Goal: Download file/media

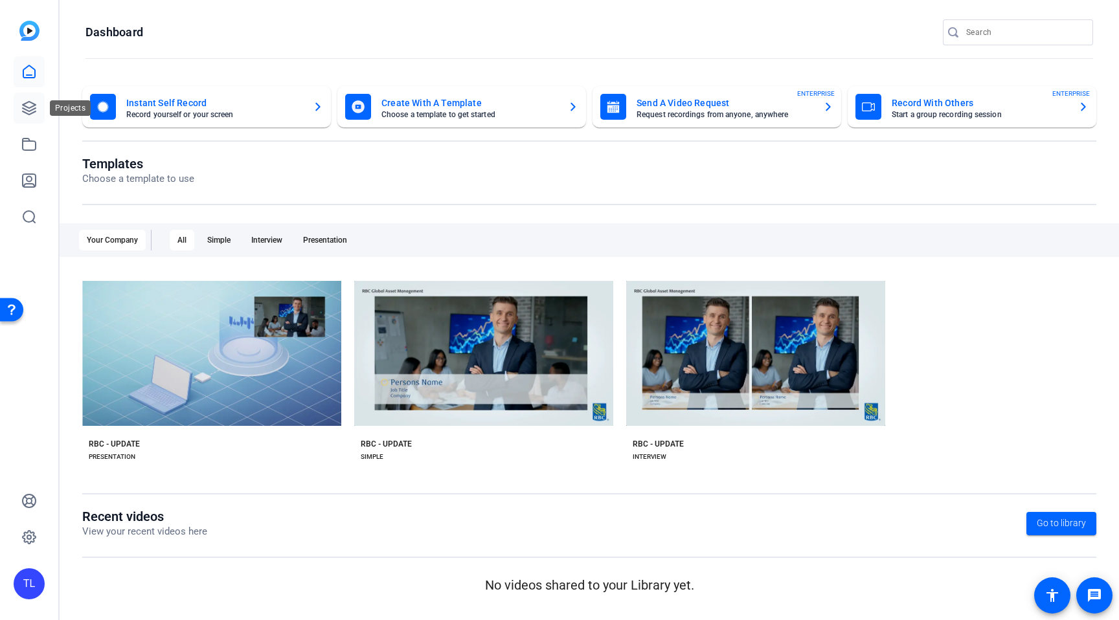
click at [27, 113] on icon at bounding box center [29, 108] width 16 height 16
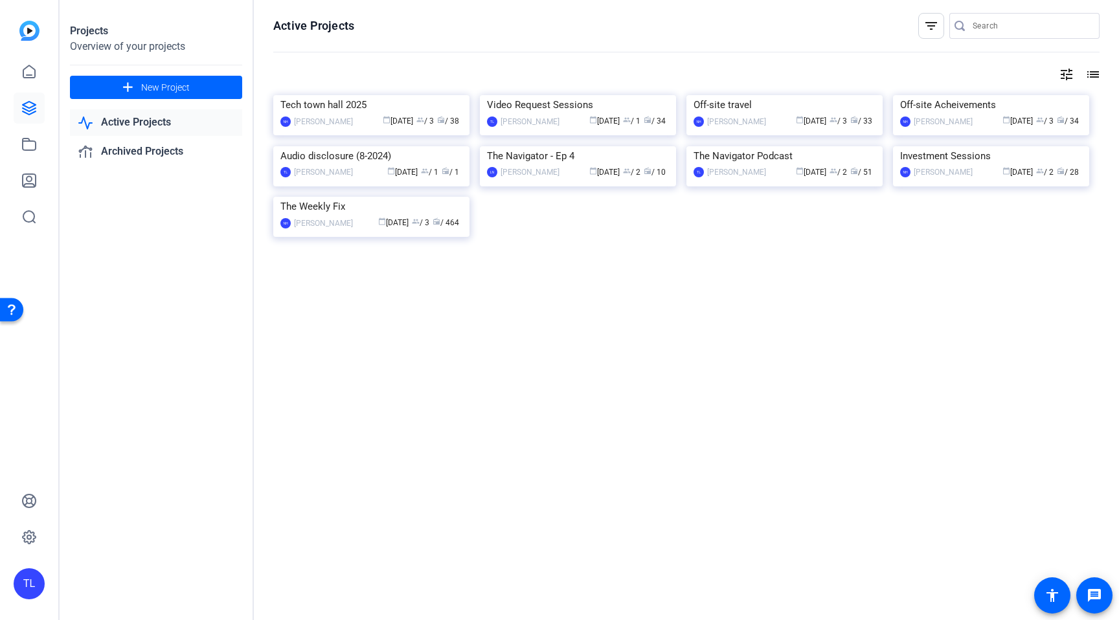
click at [133, 122] on link "Active Projects" at bounding box center [156, 122] width 172 height 27
click at [144, 126] on link "Active Projects" at bounding box center [156, 122] width 172 height 27
click at [158, 126] on link "Active Projects" at bounding box center [156, 122] width 172 height 27
click at [137, 120] on link "Active Projects" at bounding box center [156, 122] width 172 height 27
click at [129, 124] on link "Active Projects" at bounding box center [156, 122] width 172 height 27
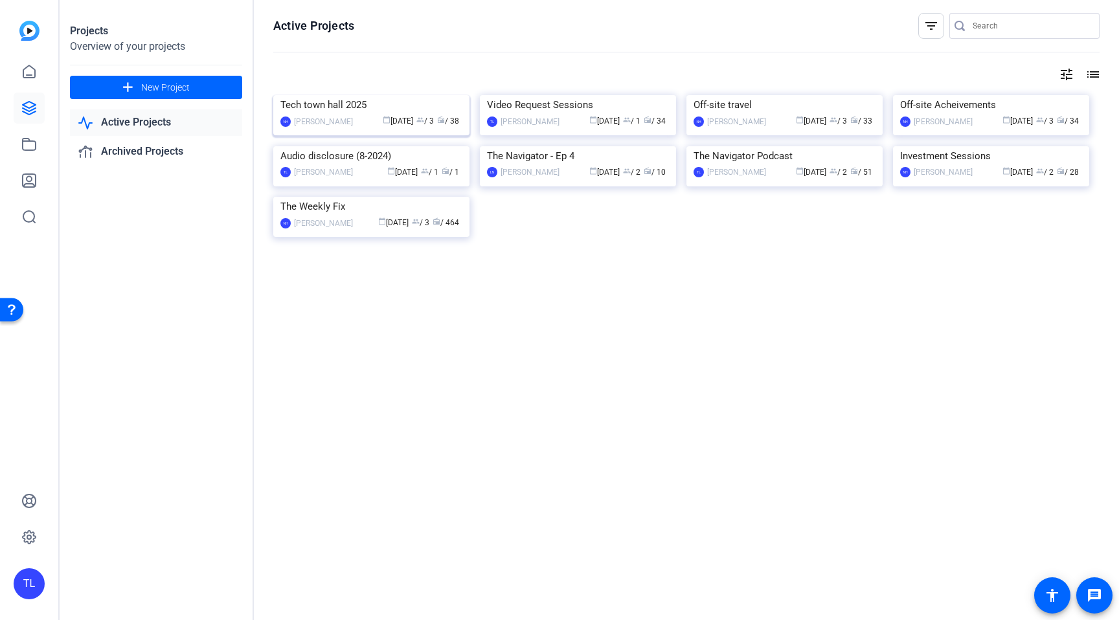
click at [365, 95] on img at bounding box center [371, 95] width 196 height 0
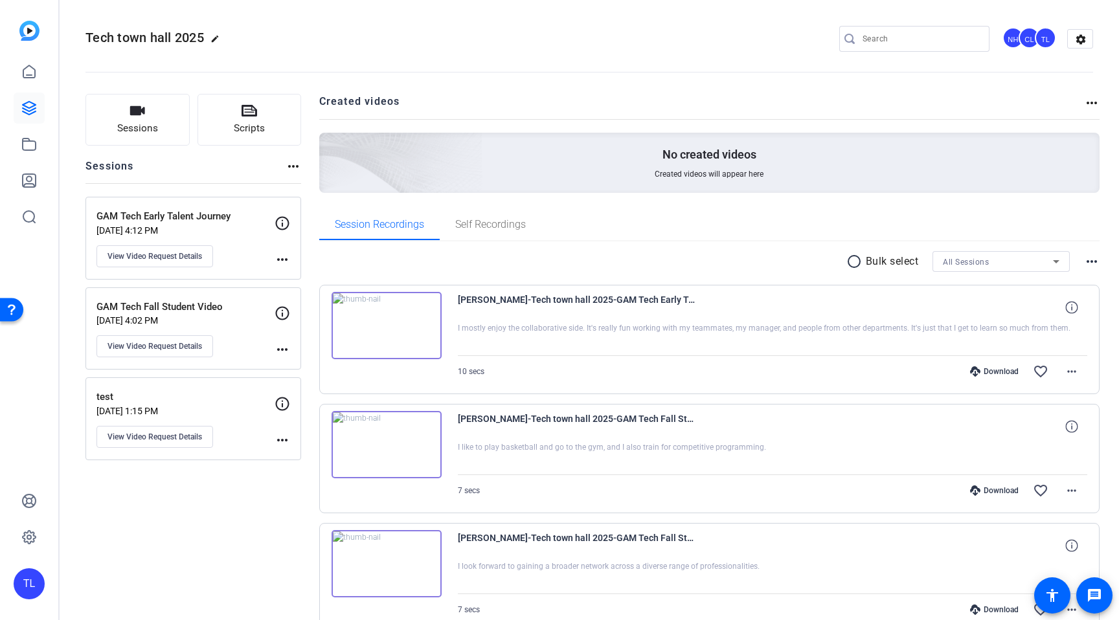
click at [230, 307] on p "GAM Tech Fall Student Video" at bounding box center [185, 307] width 178 height 15
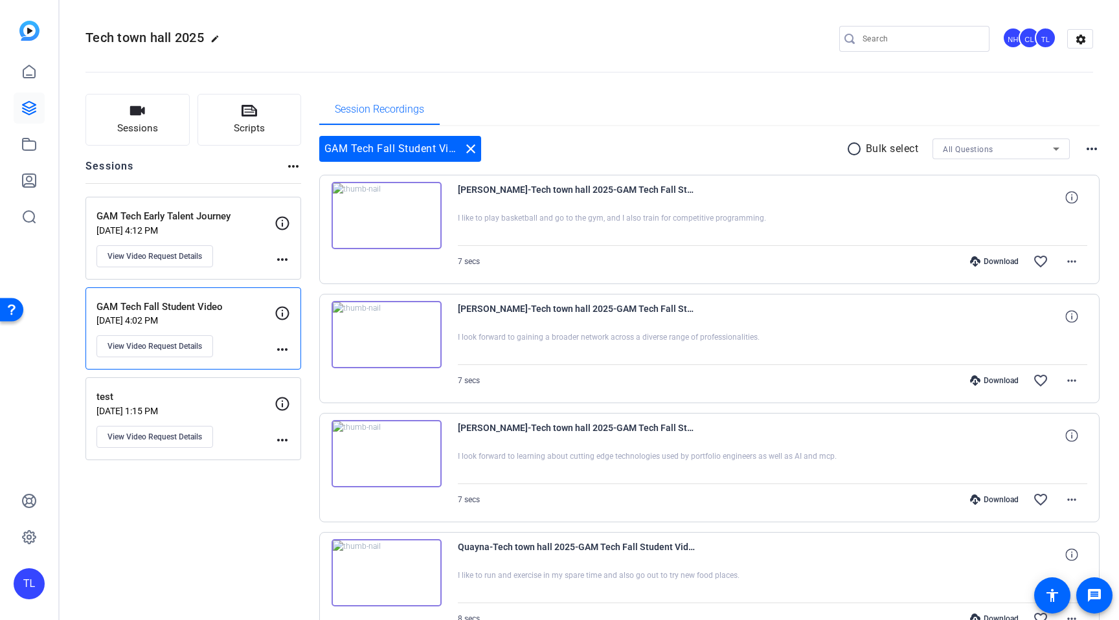
click at [250, 215] on p "GAM Tech Early Talent Journey" at bounding box center [185, 216] width 178 height 15
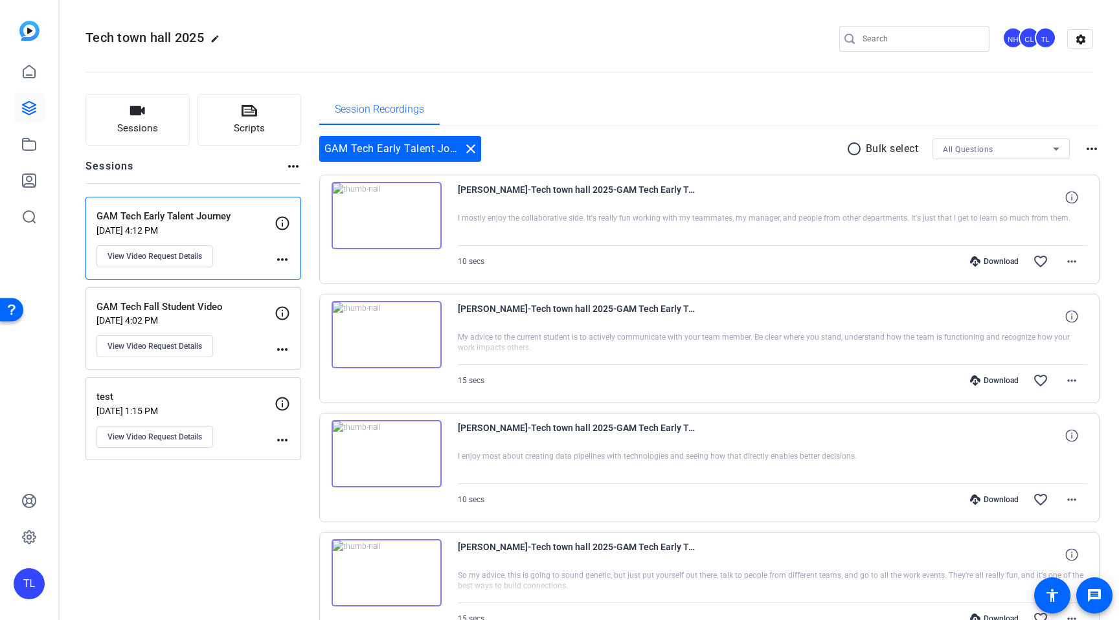
click at [244, 301] on p "GAM Tech Fall Student Video" at bounding box center [185, 307] width 178 height 15
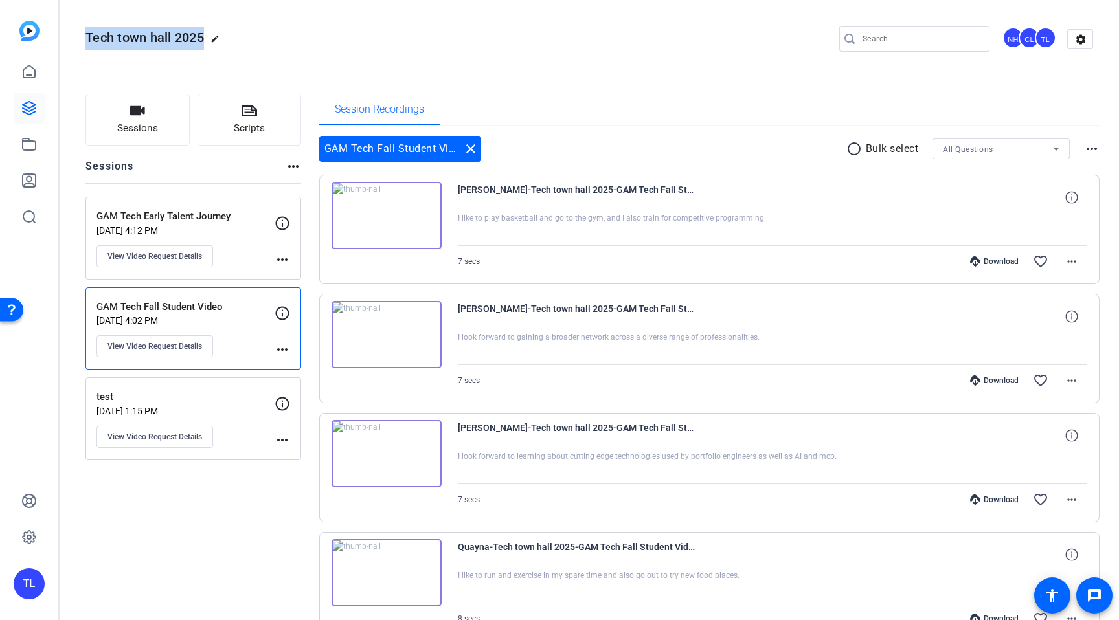
drag, startPoint x: 203, startPoint y: 36, endPoint x: 65, endPoint y: 32, distance: 138.0
click at [65, 32] on mat-toolbar "Tech town hall 2025 edit NH CL TL settings" at bounding box center [589, 39] width 1059 height 78
copy span "Tech town hall 2025"
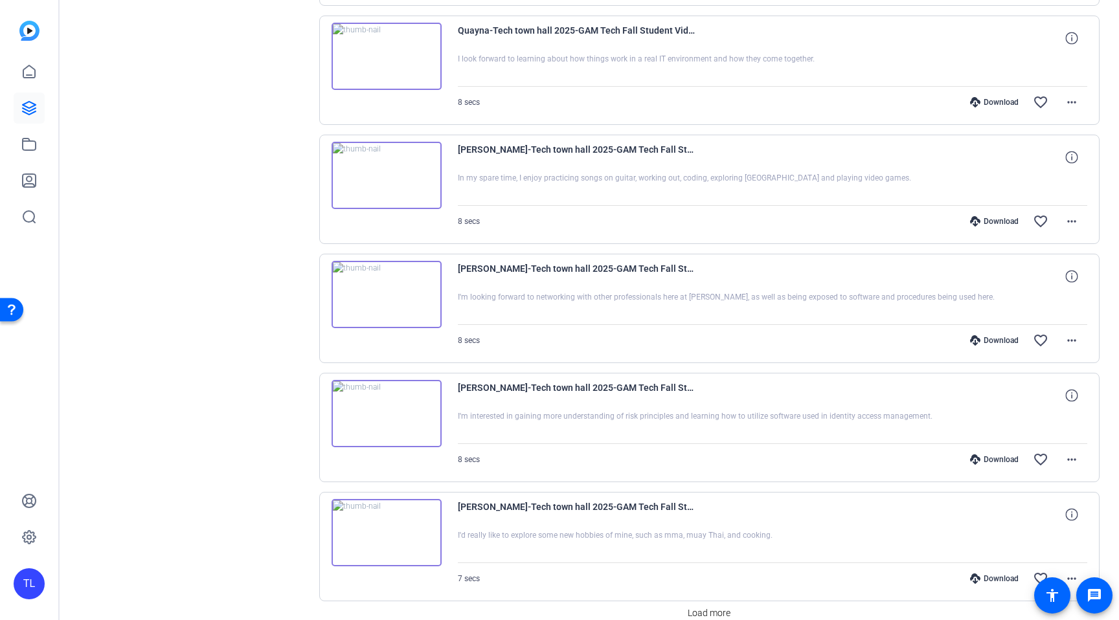
scroll to position [817, 0]
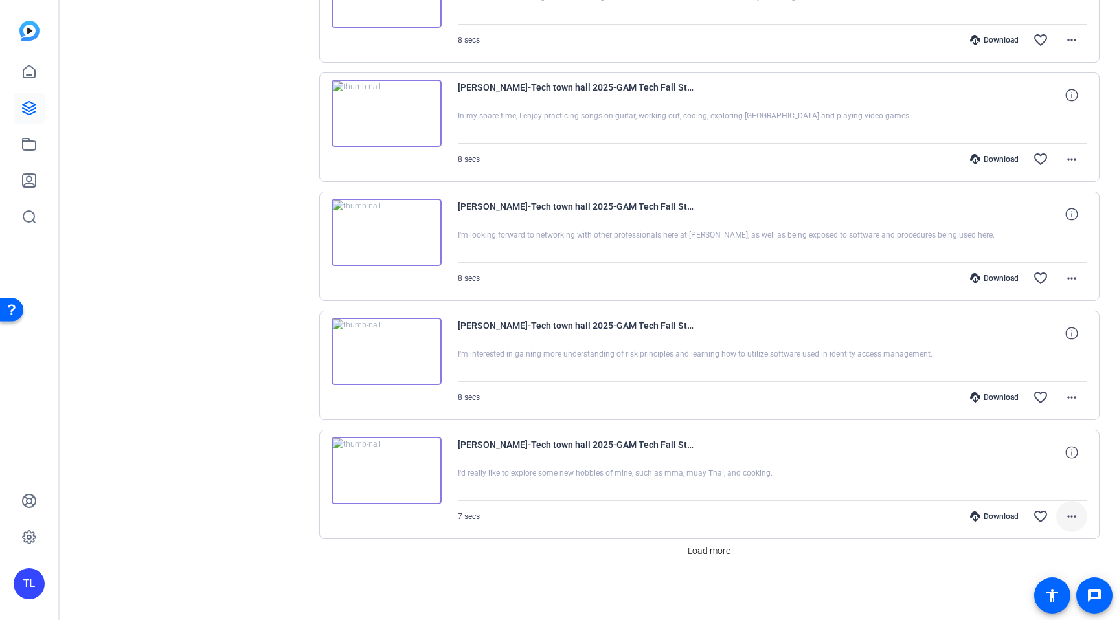
click at [1076, 516] on mat-icon "more_horiz" at bounding box center [1072, 517] width 16 height 16
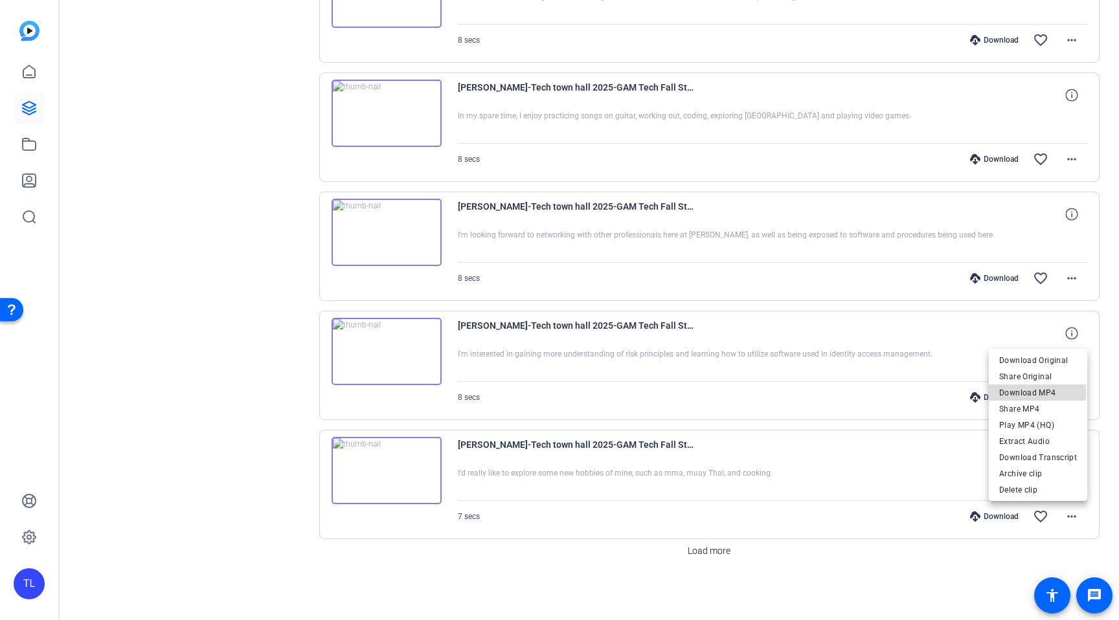
click at [1020, 392] on span "Download MP4" at bounding box center [1038, 393] width 78 height 16
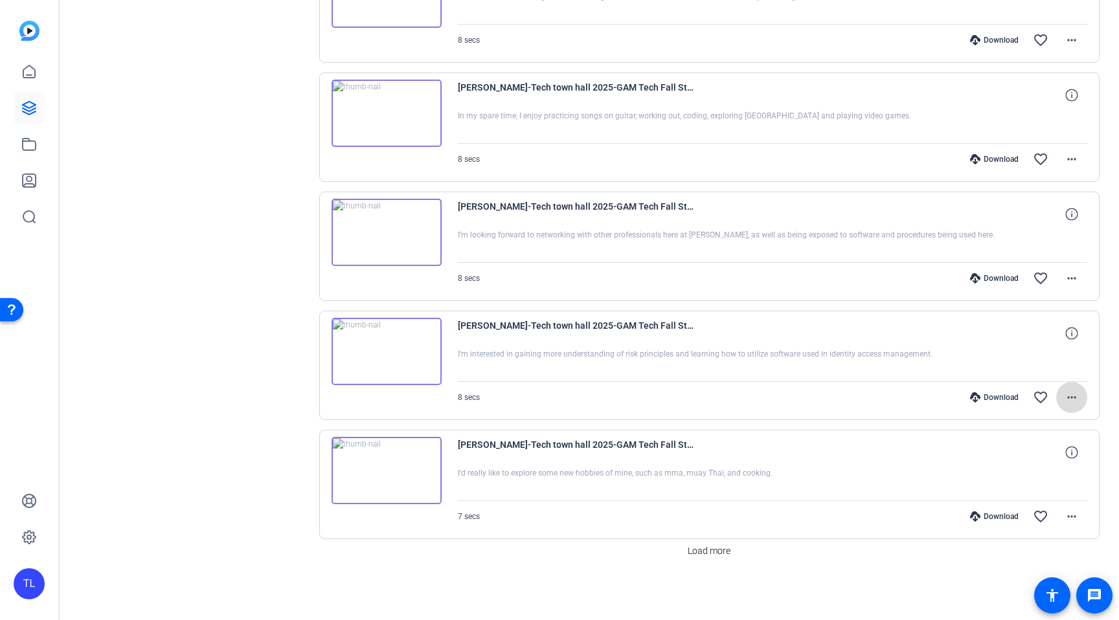
click at [1072, 399] on mat-icon "more_horiz" at bounding box center [1072, 398] width 16 height 16
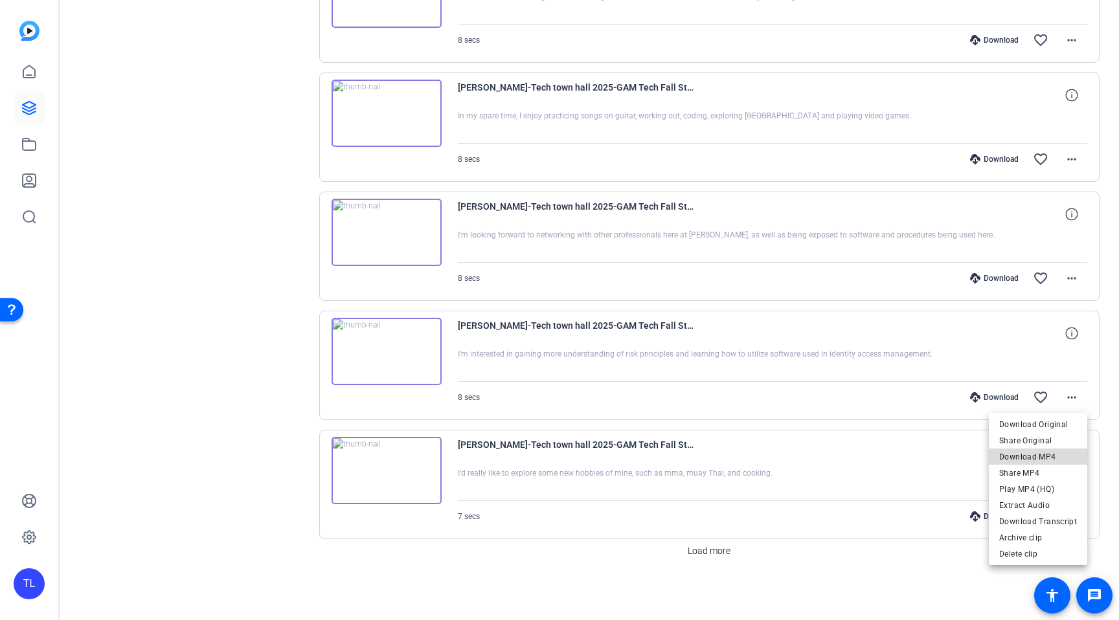
click at [1042, 457] on span "Download MP4" at bounding box center [1038, 457] width 78 height 16
click at [1070, 280] on mat-icon "more_horiz" at bounding box center [1072, 279] width 16 height 16
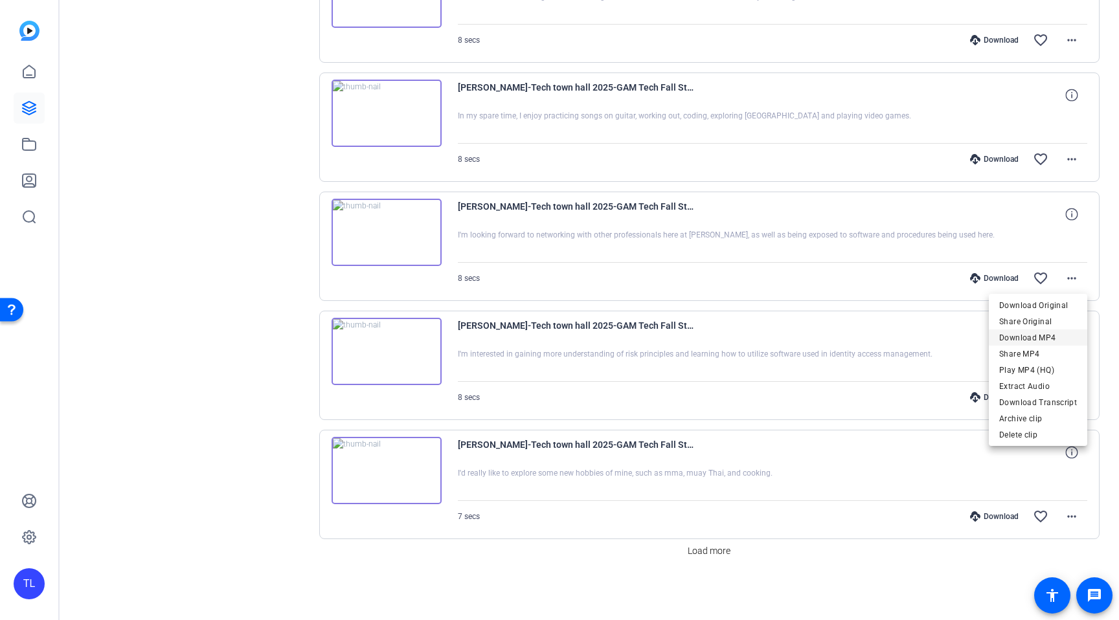
click at [1050, 336] on span "Download MP4" at bounding box center [1038, 338] width 78 height 16
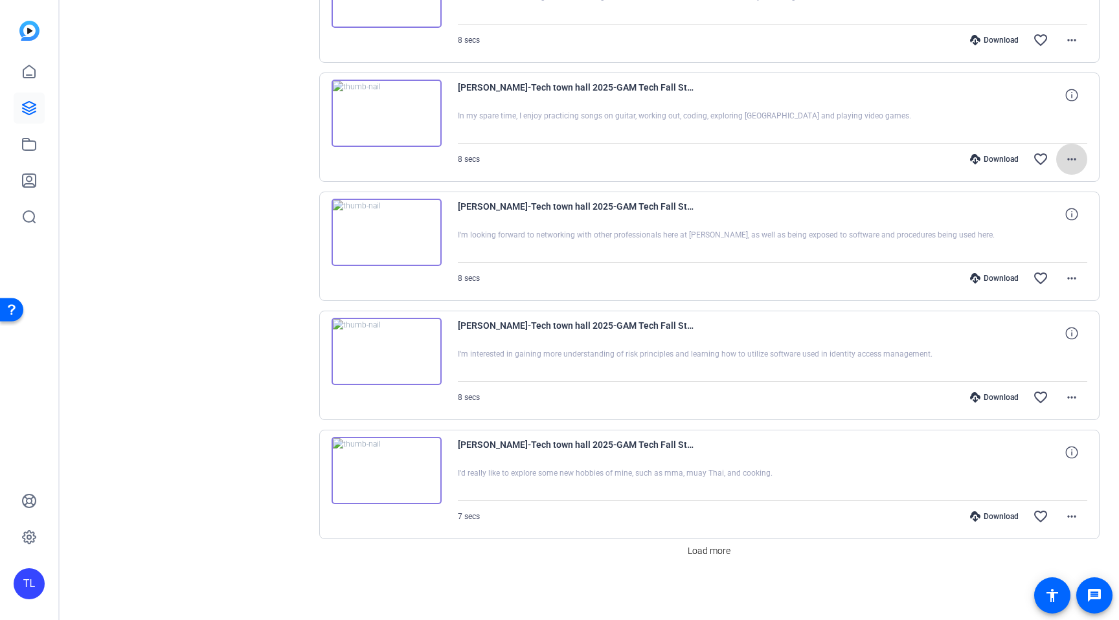
click at [1072, 161] on mat-icon "more_horiz" at bounding box center [1072, 160] width 16 height 16
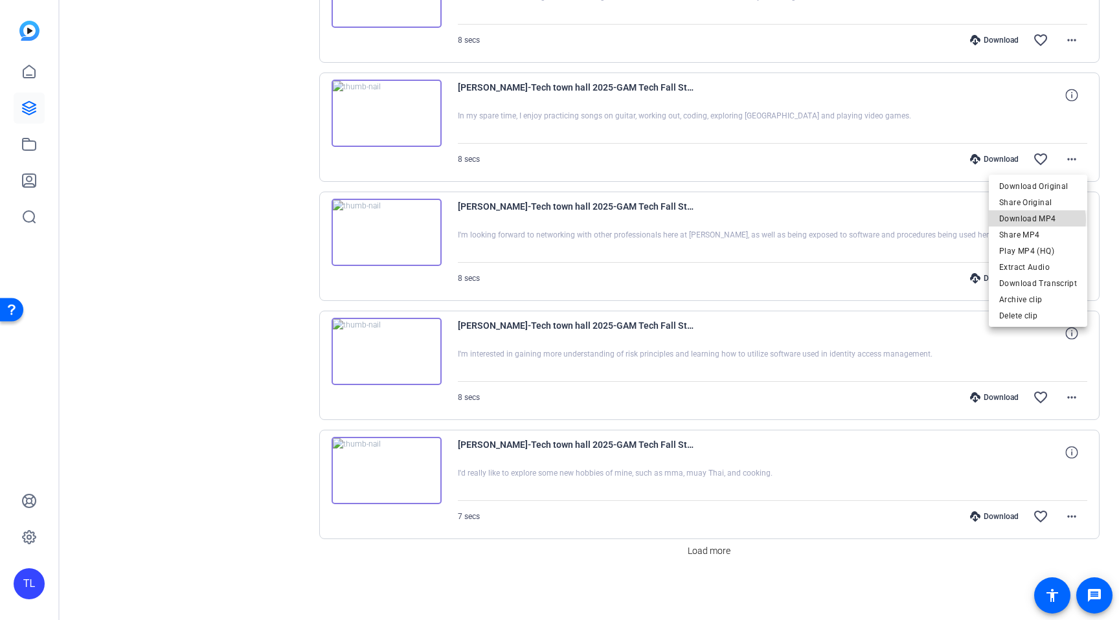
click at [1032, 220] on span "Download MP4" at bounding box center [1038, 219] width 78 height 16
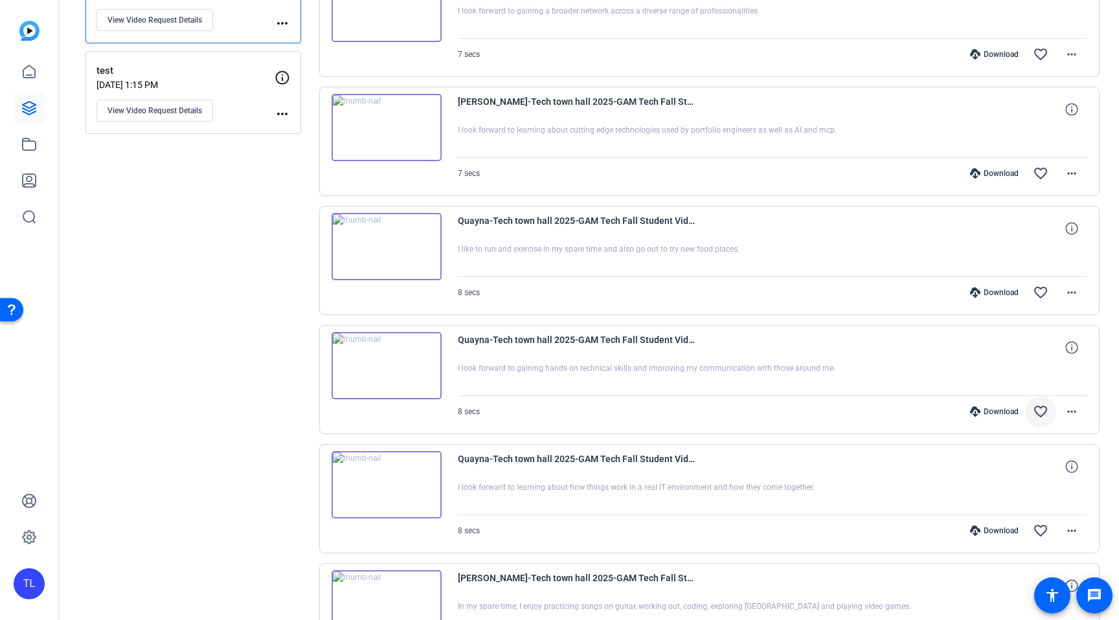
scroll to position [324, 0]
click at [1070, 534] on mat-icon "more_horiz" at bounding box center [1072, 533] width 16 height 16
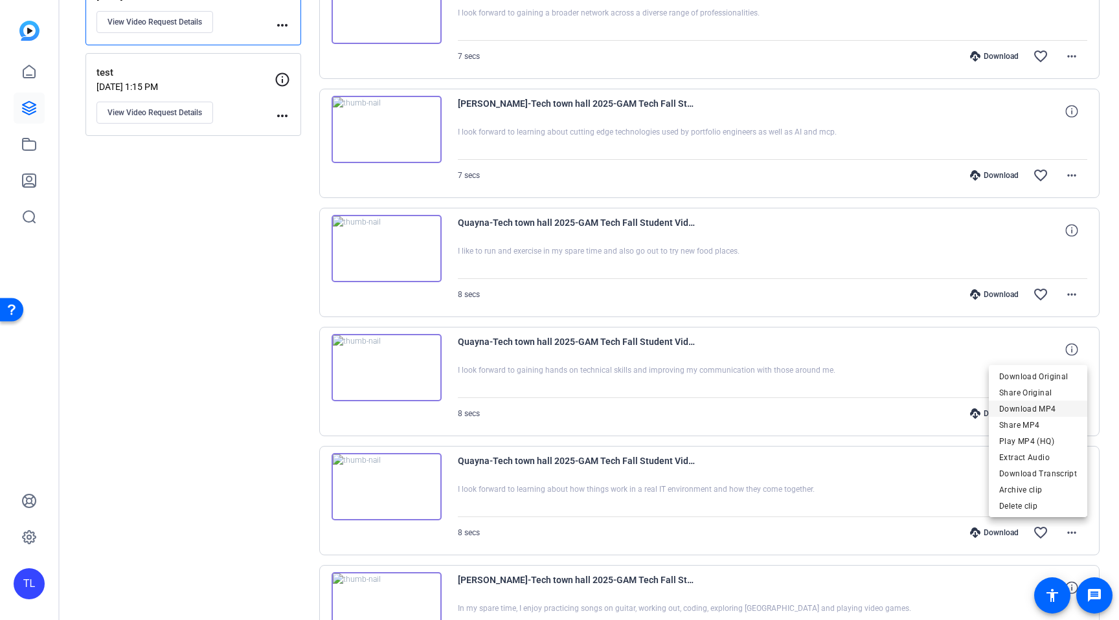
click at [1010, 407] on span "Download MP4" at bounding box center [1038, 410] width 78 height 16
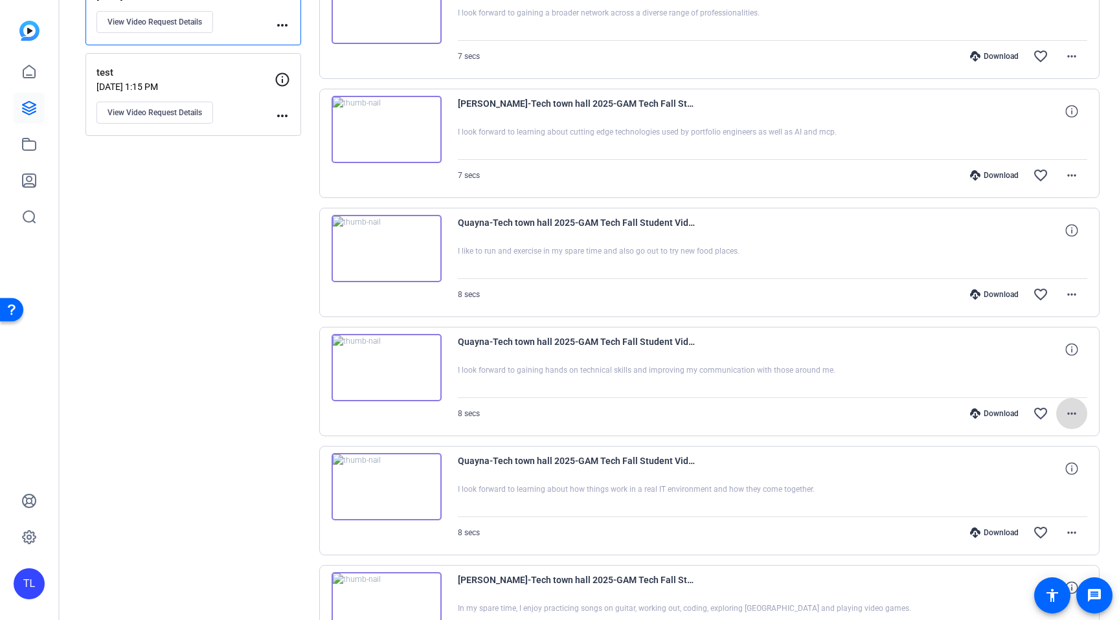
click at [1072, 414] on mat-icon "more_horiz" at bounding box center [1072, 414] width 16 height 16
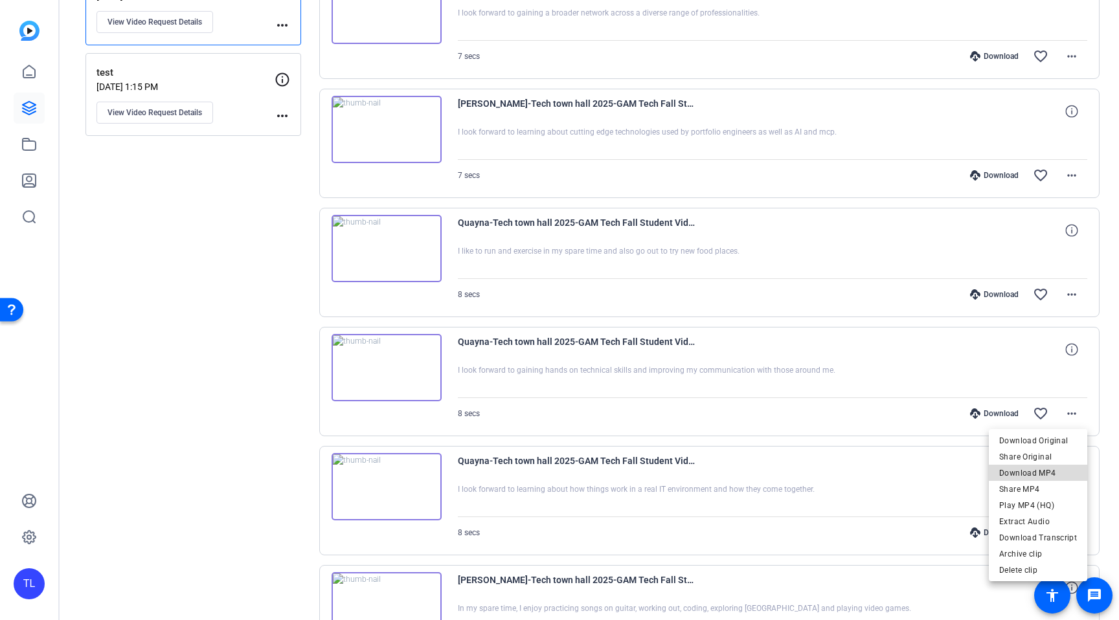
click at [1046, 470] on span "Download MP4" at bounding box center [1038, 474] width 78 height 16
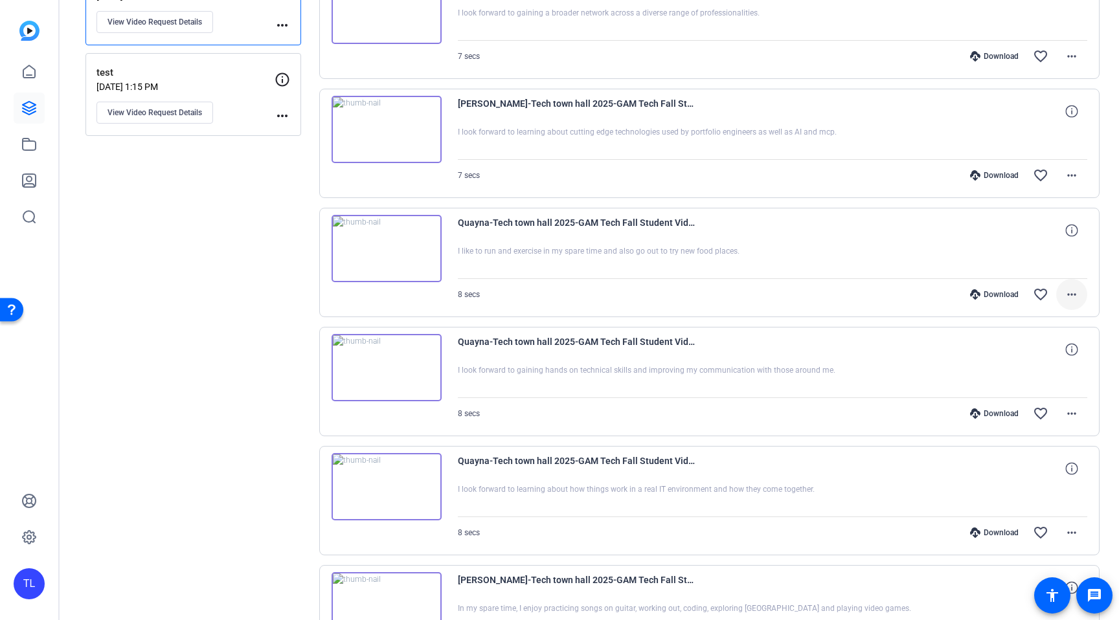
click at [1074, 294] on mat-icon "more_horiz" at bounding box center [1072, 295] width 16 height 16
click at [1042, 353] on span "Download MP4" at bounding box center [1038, 354] width 78 height 16
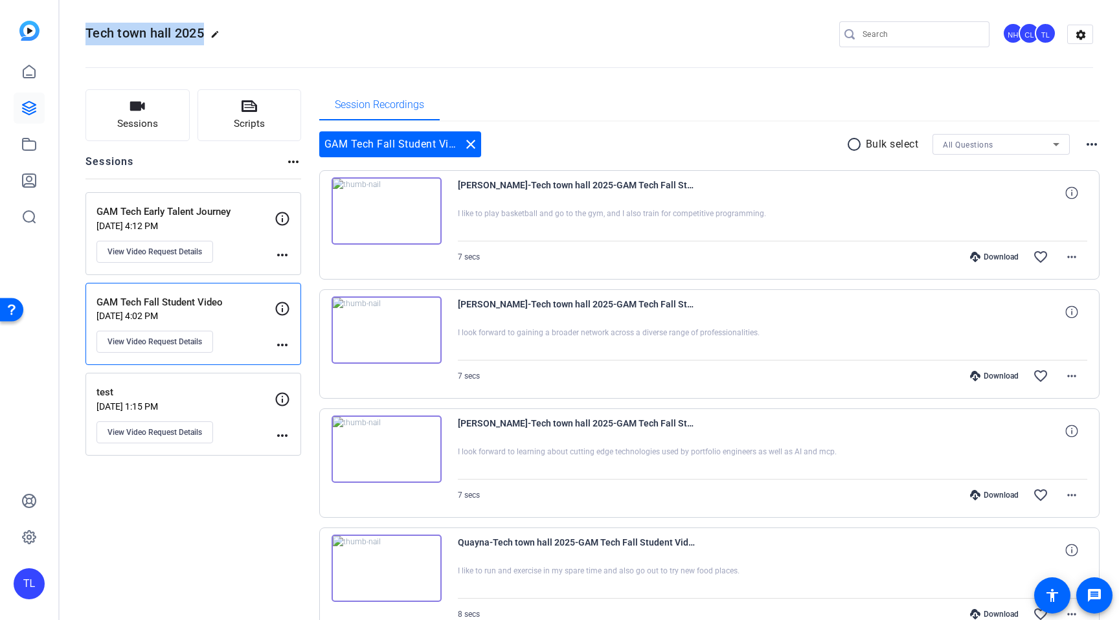
scroll to position [4, 0]
click at [1072, 500] on mat-icon "more_horiz" at bounding box center [1072, 496] width 16 height 16
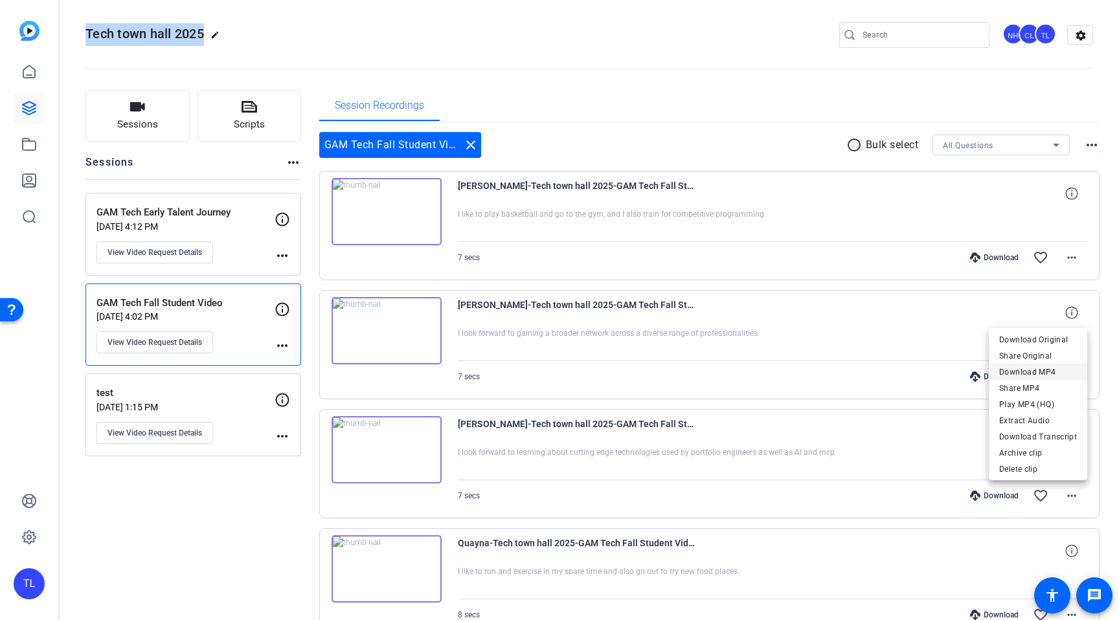
click at [1033, 374] on span "Download MP4" at bounding box center [1038, 373] width 78 height 16
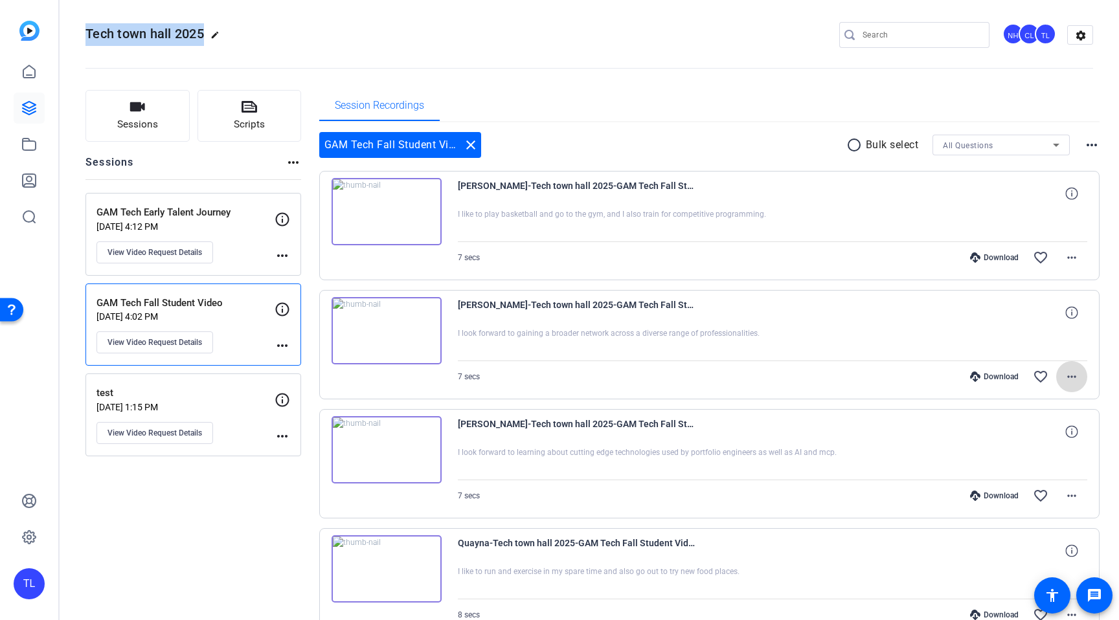
click at [1071, 376] on mat-icon "more_horiz" at bounding box center [1072, 377] width 16 height 16
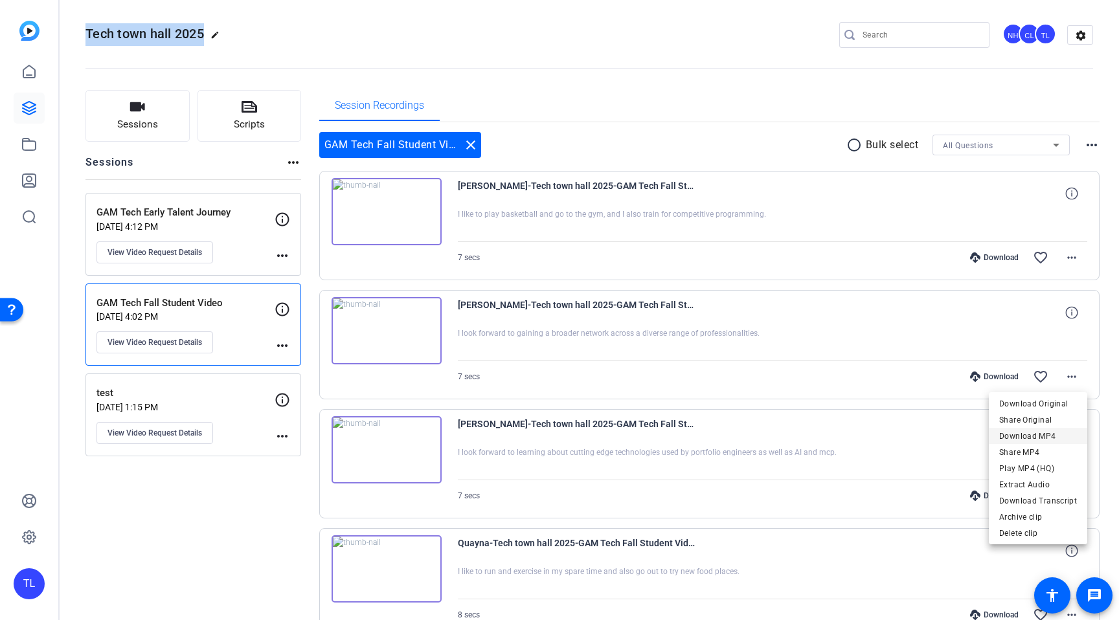
click at [1026, 436] on span "Download MP4" at bounding box center [1038, 437] width 78 height 16
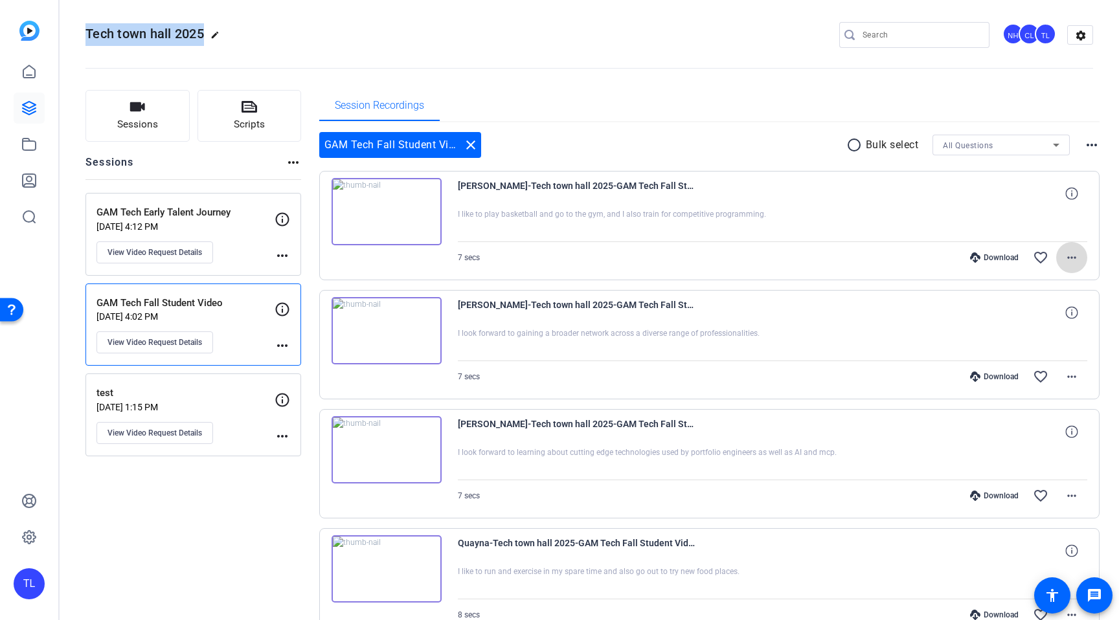
click at [1072, 259] on mat-icon "more_horiz" at bounding box center [1072, 258] width 16 height 16
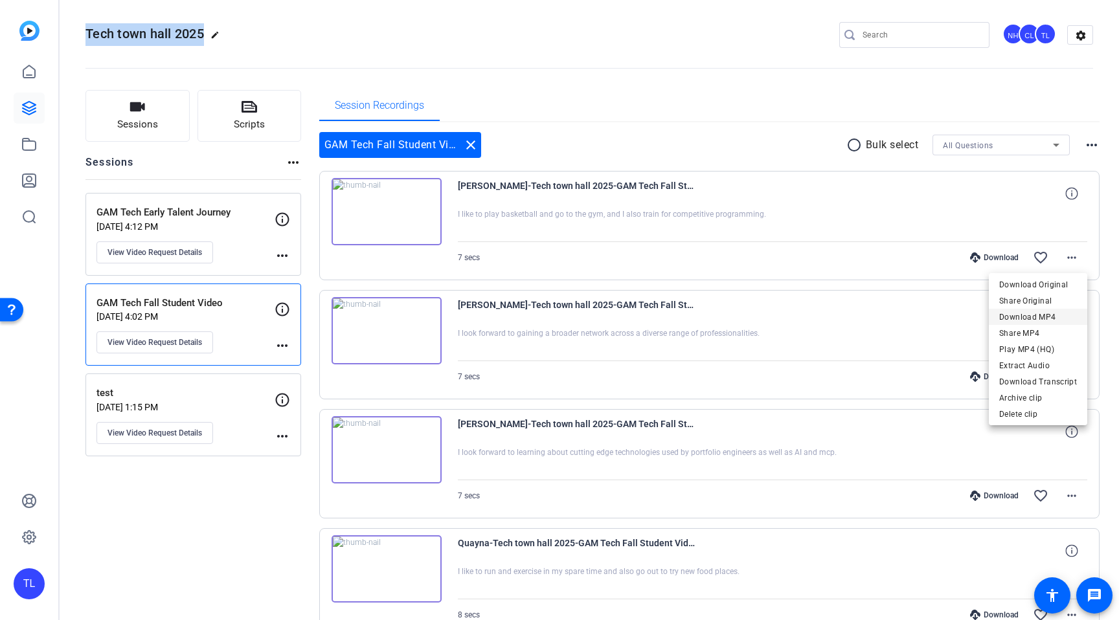
click at [1047, 317] on span "Download MP4" at bounding box center [1038, 318] width 78 height 16
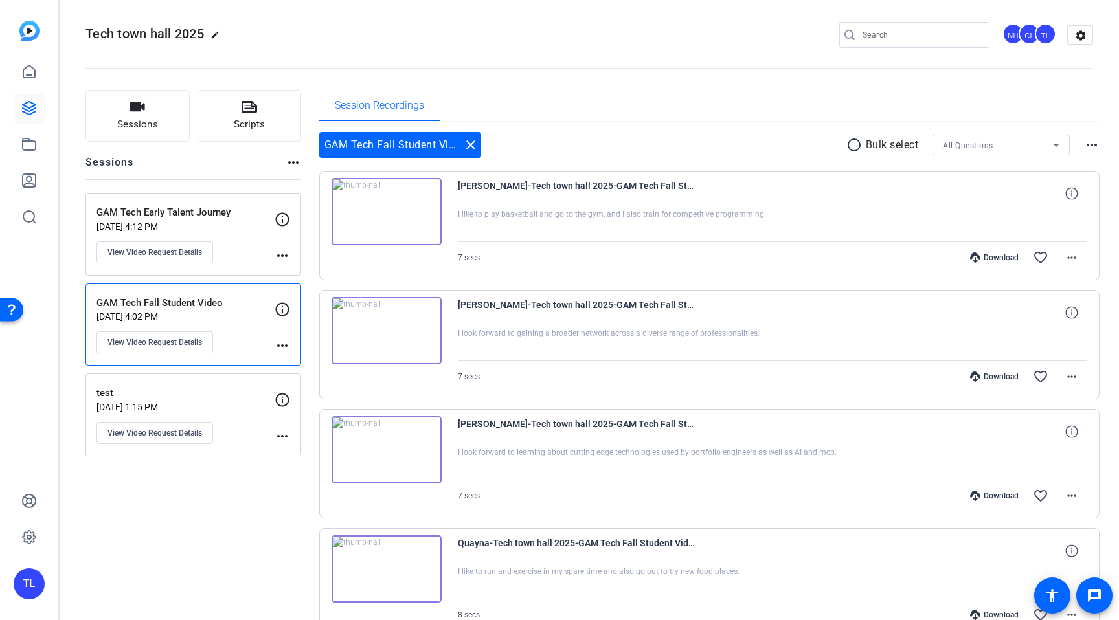
click at [245, 213] on p "GAM Tech Early Talent Journey" at bounding box center [185, 212] width 178 height 15
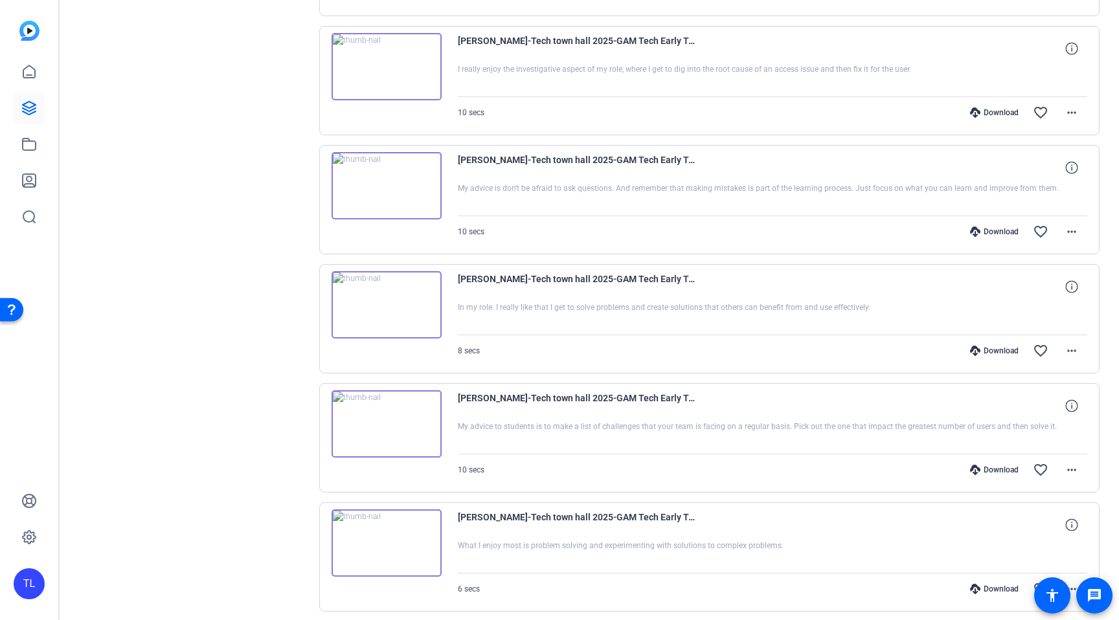
scroll to position [794, 0]
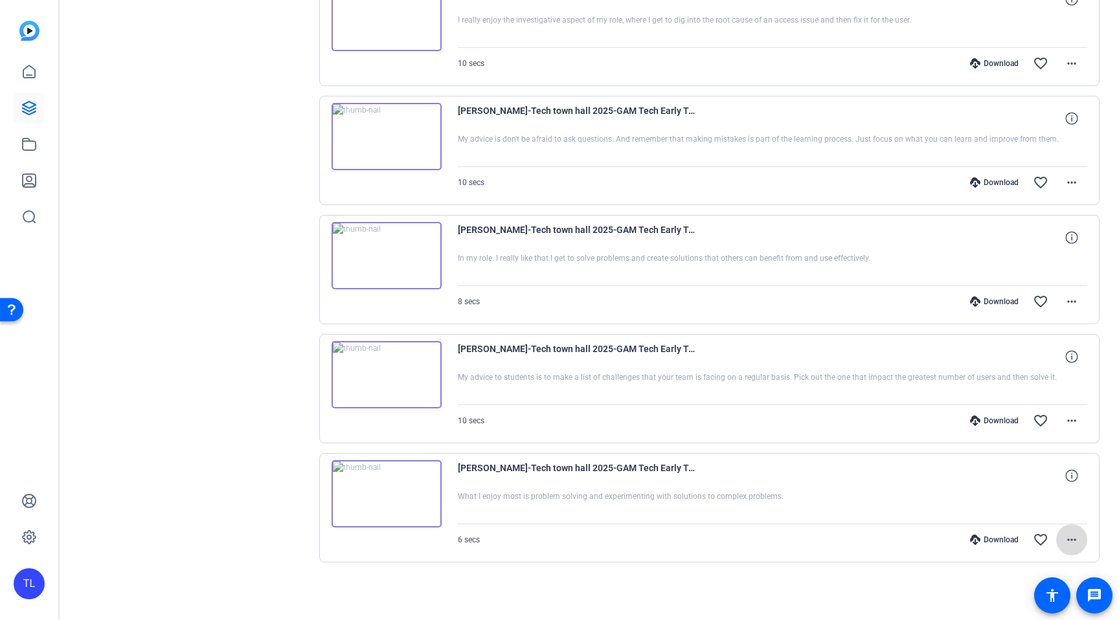
click at [1070, 542] on mat-icon "more_horiz" at bounding box center [1072, 540] width 16 height 16
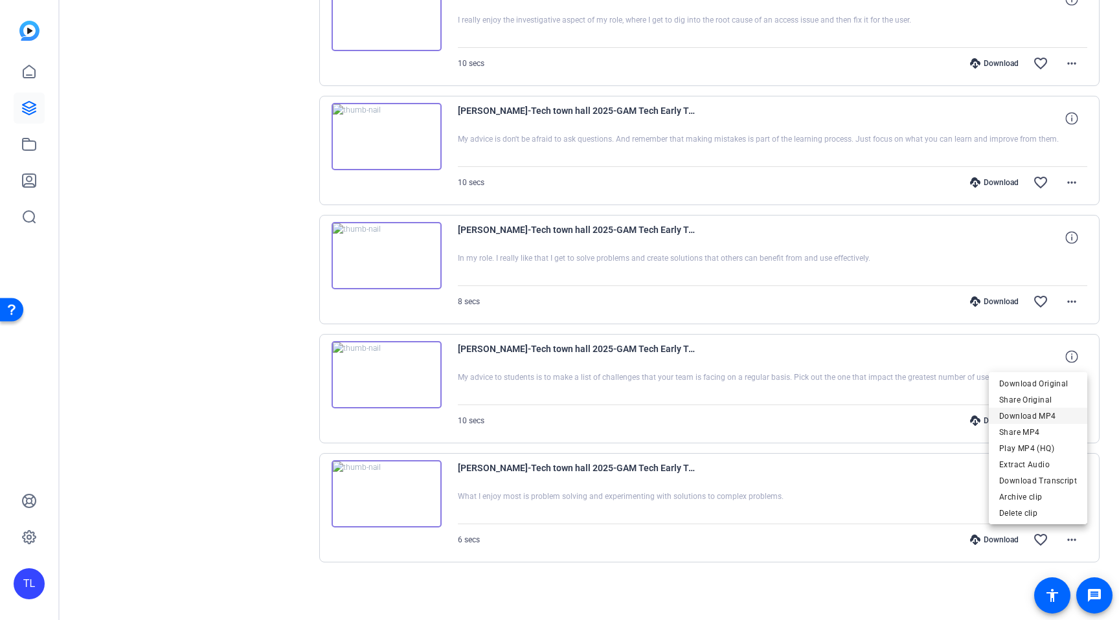
click at [1032, 418] on span "Download MP4" at bounding box center [1038, 417] width 78 height 16
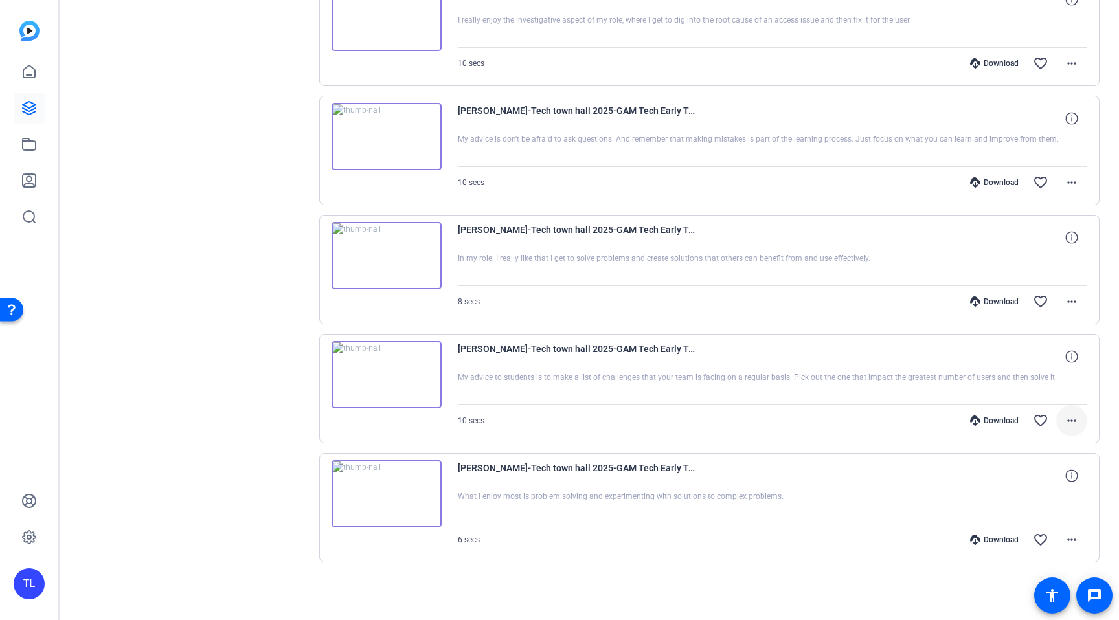
click at [1070, 422] on mat-icon "more_horiz" at bounding box center [1072, 421] width 16 height 16
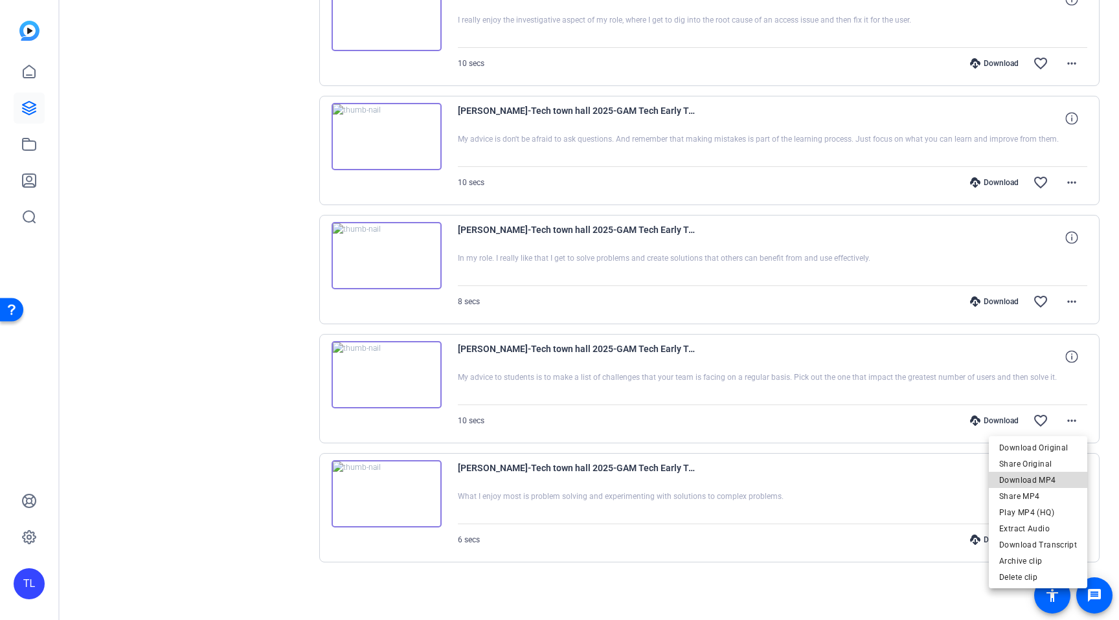
click at [1054, 482] on span "Download MP4" at bounding box center [1038, 481] width 78 height 16
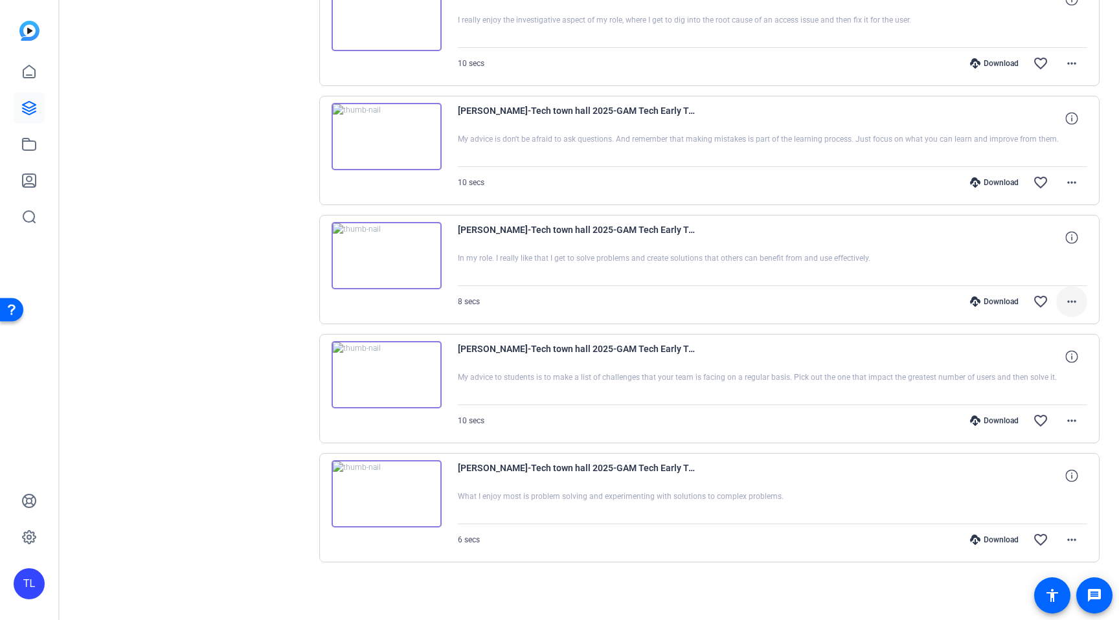
click at [1071, 302] on mat-icon "more_horiz" at bounding box center [1072, 302] width 16 height 16
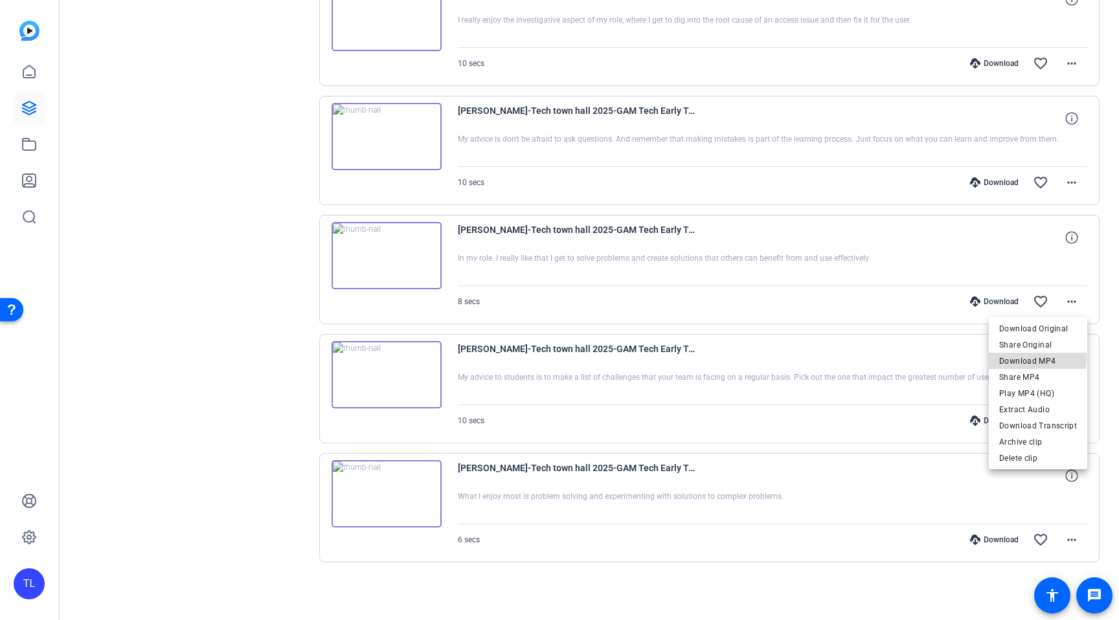
click at [1038, 357] on span "Download MP4" at bounding box center [1038, 362] width 78 height 16
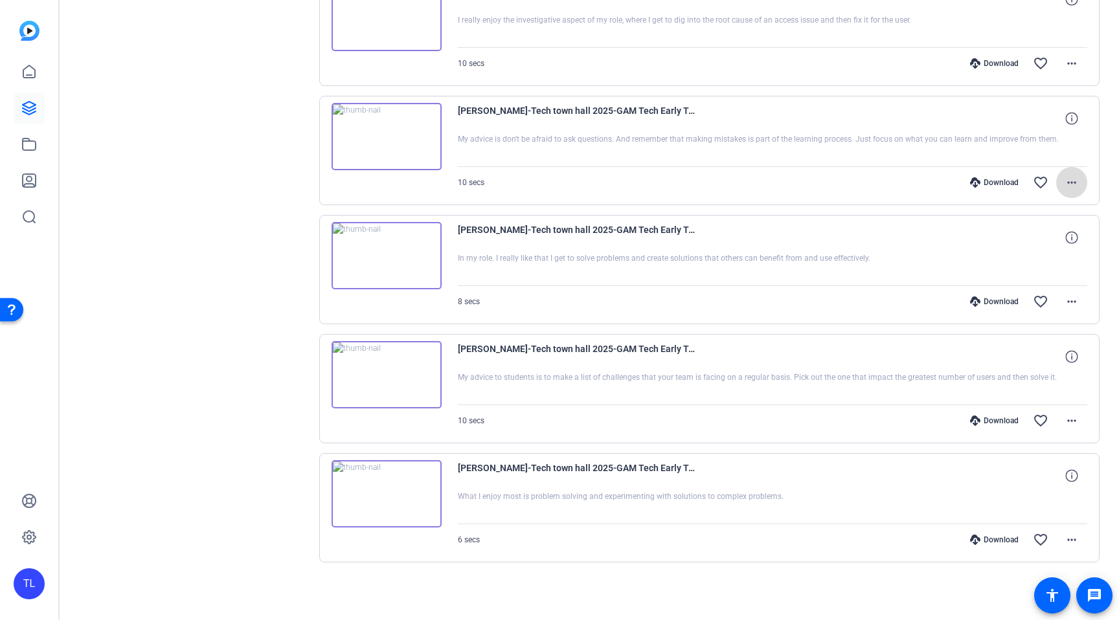
click at [1070, 186] on mat-icon "more_horiz" at bounding box center [1072, 183] width 16 height 16
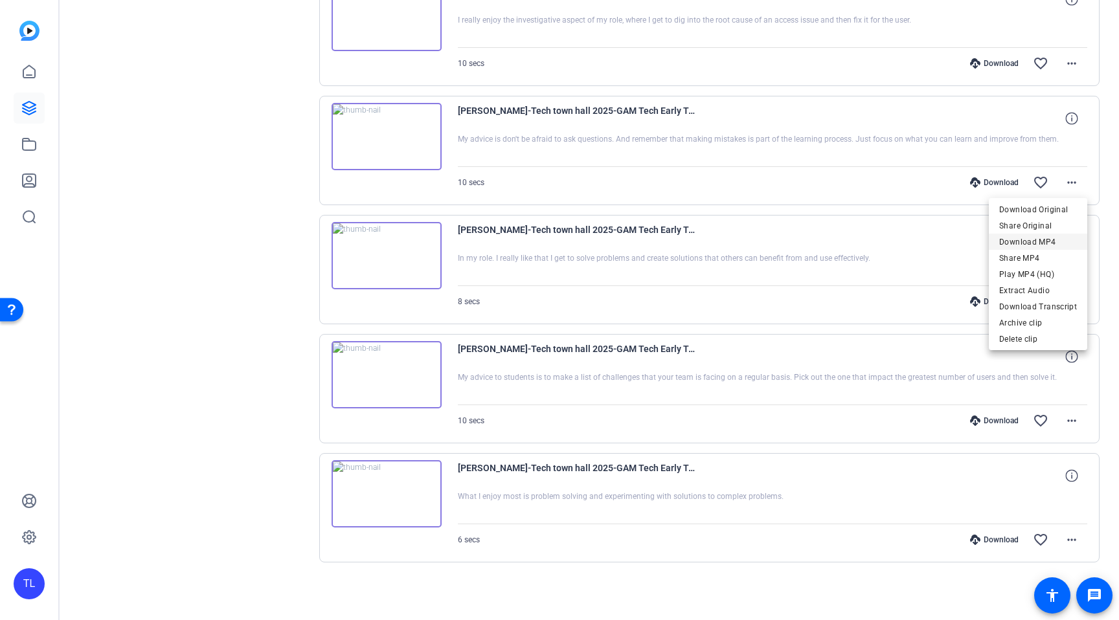
click at [1036, 244] on span "Download MP4" at bounding box center [1038, 242] width 78 height 16
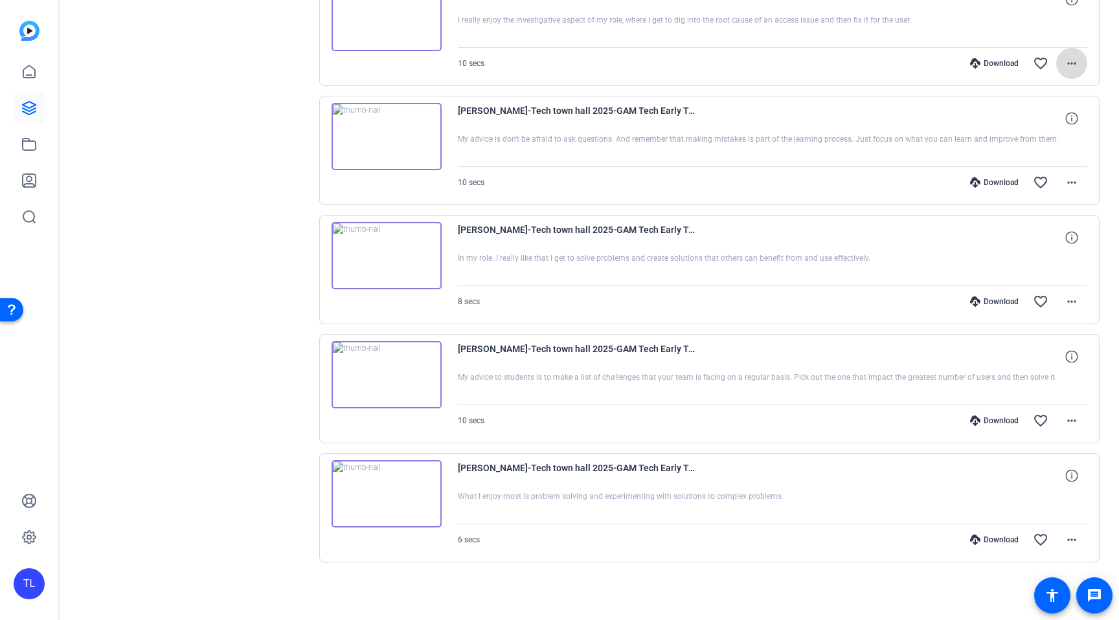
click at [1070, 62] on mat-icon "more_horiz" at bounding box center [1072, 64] width 16 height 16
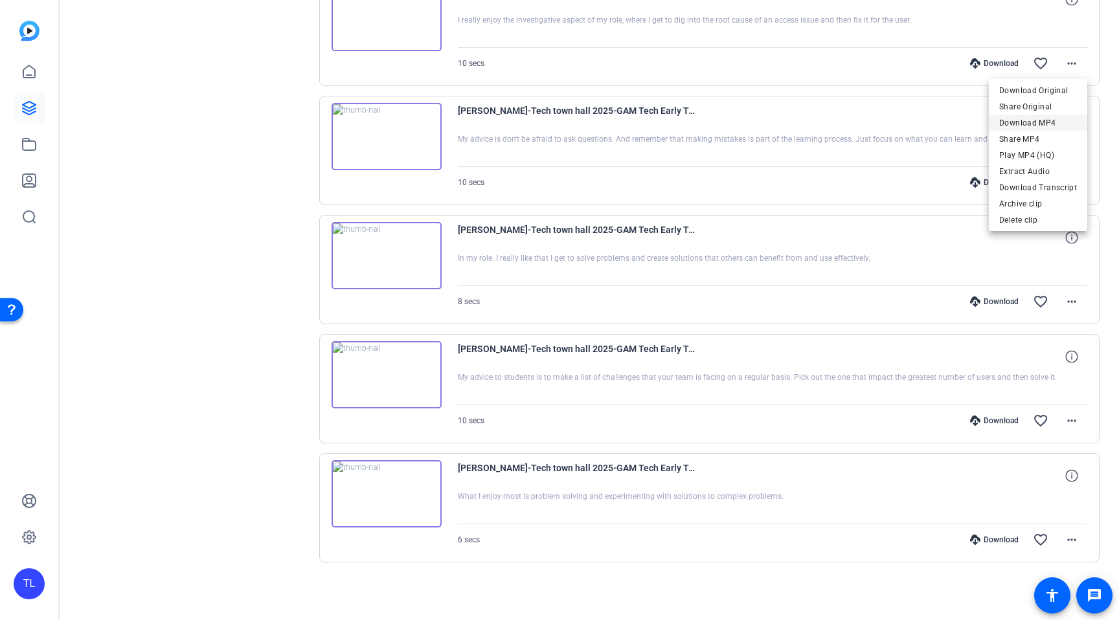
click at [1046, 122] on span "Download MP4" at bounding box center [1038, 123] width 78 height 16
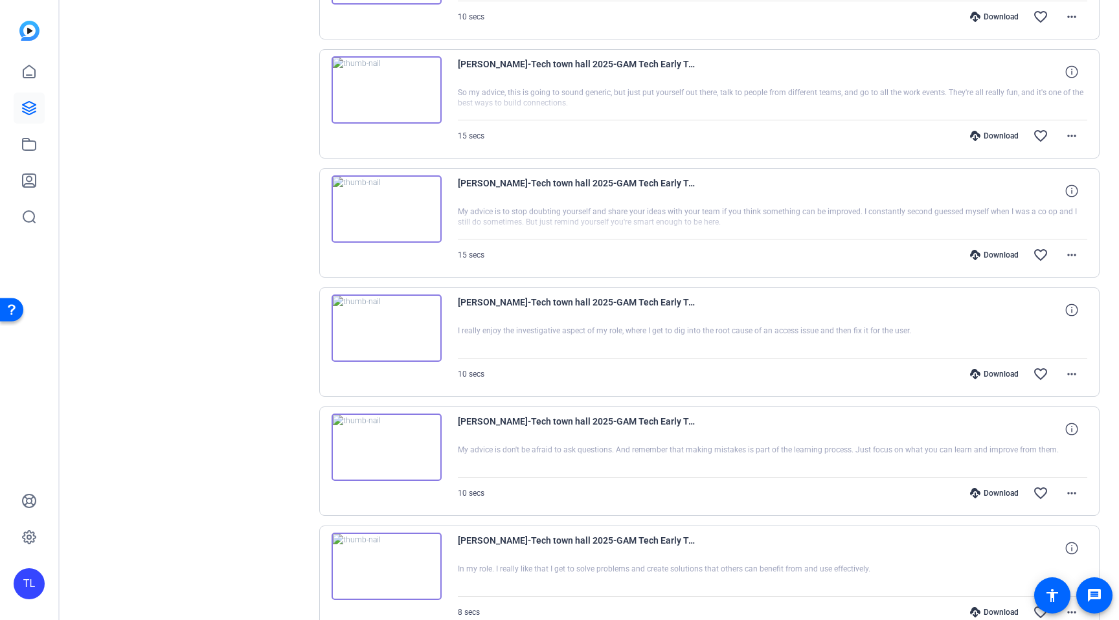
scroll to position [429, 0]
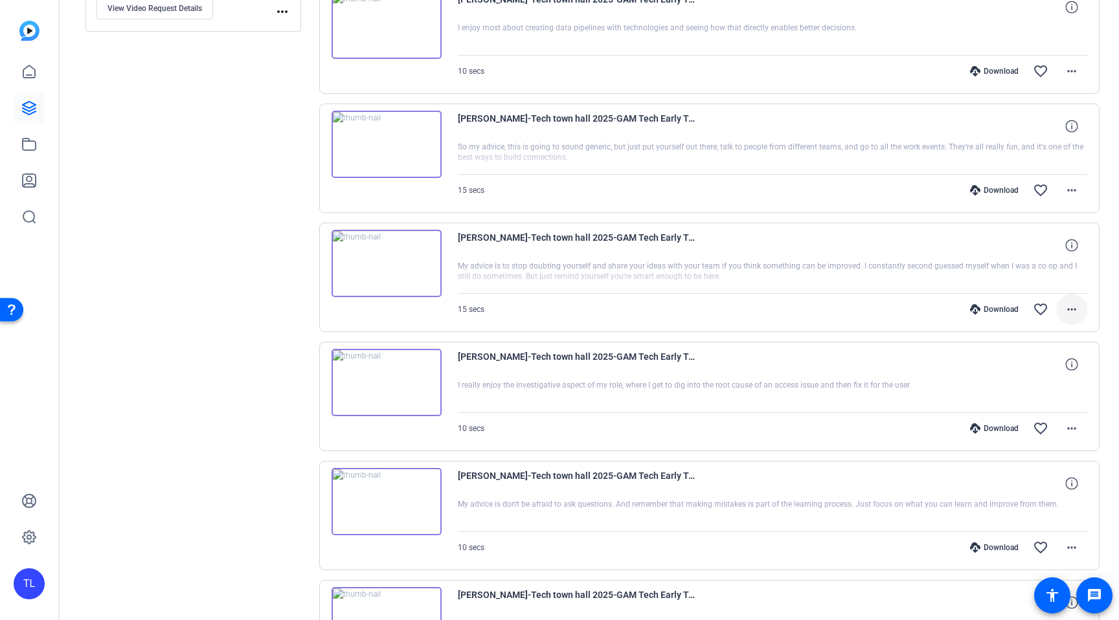
click at [1070, 311] on mat-icon "more_horiz" at bounding box center [1072, 310] width 16 height 16
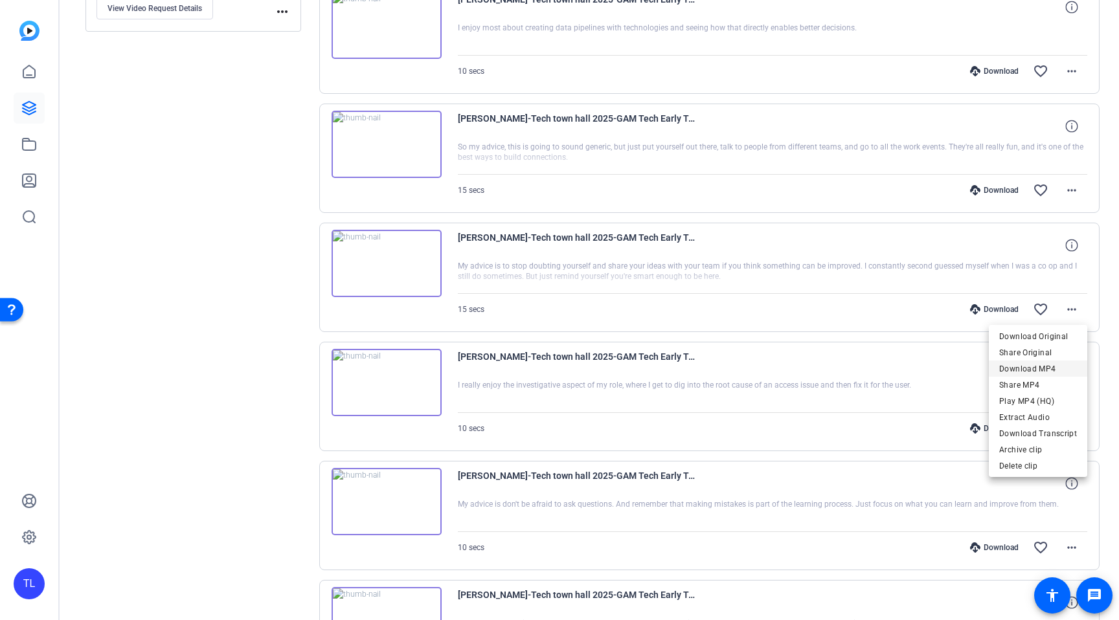
click at [1034, 365] on span "Download MP4" at bounding box center [1038, 369] width 78 height 16
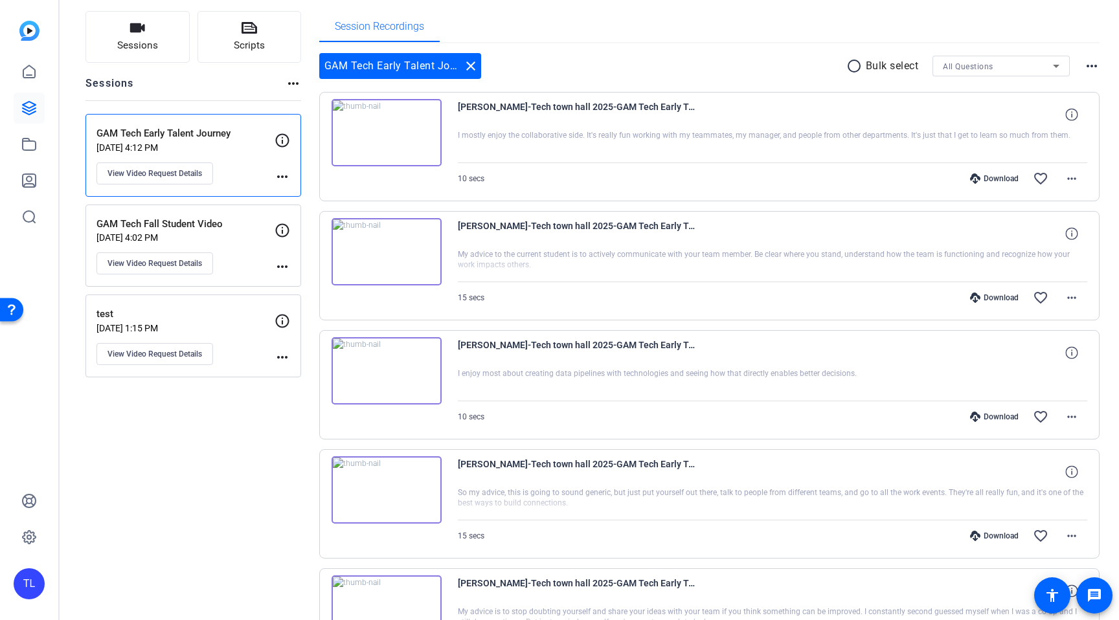
scroll to position [84, 0]
click at [1074, 534] on mat-icon "more_horiz" at bounding box center [1072, 535] width 16 height 16
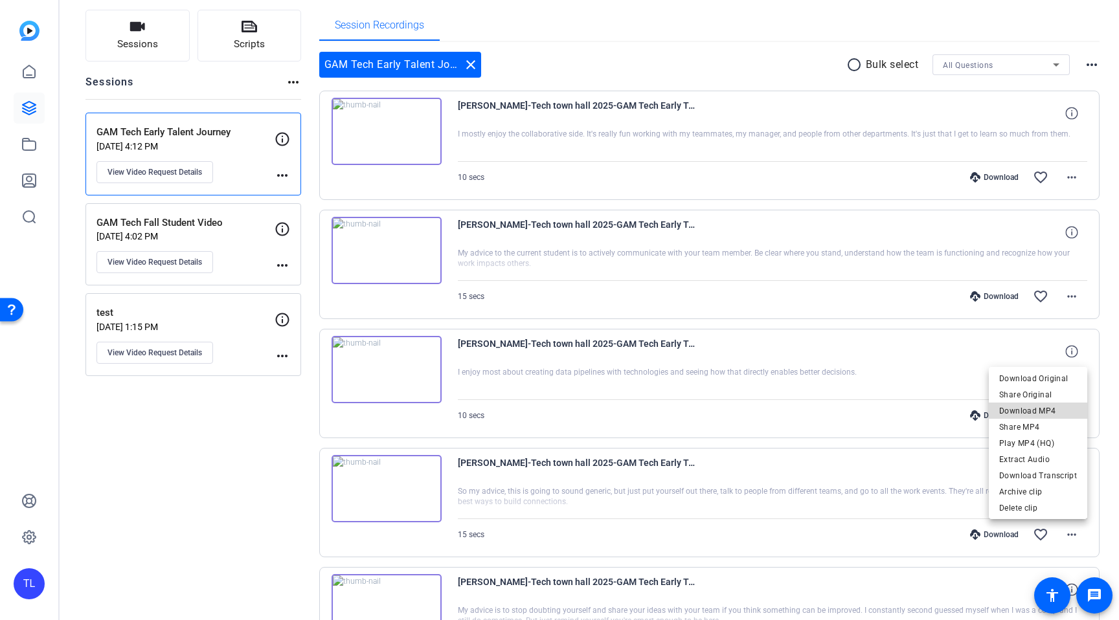
click at [1047, 414] on span "Download MP4" at bounding box center [1038, 411] width 78 height 16
click at [1074, 416] on mat-icon "more_horiz" at bounding box center [1072, 416] width 16 height 16
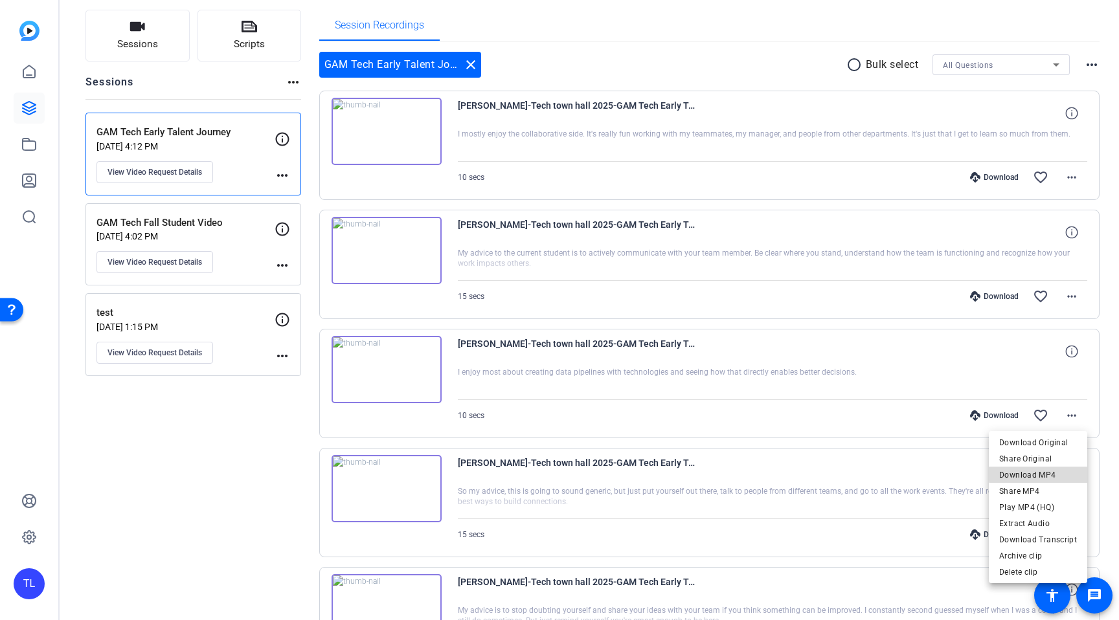
click at [1047, 473] on span "Download MP4" at bounding box center [1038, 476] width 78 height 16
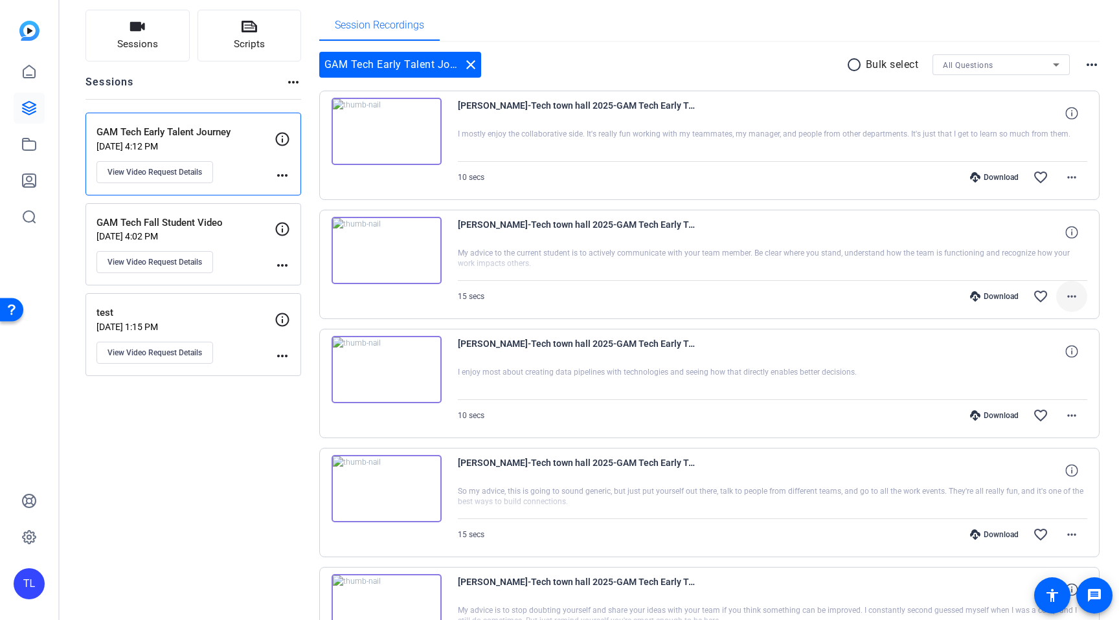
click at [1072, 297] on mat-icon "more_horiz" at bounding box center [1072, 297] width 16 height 16
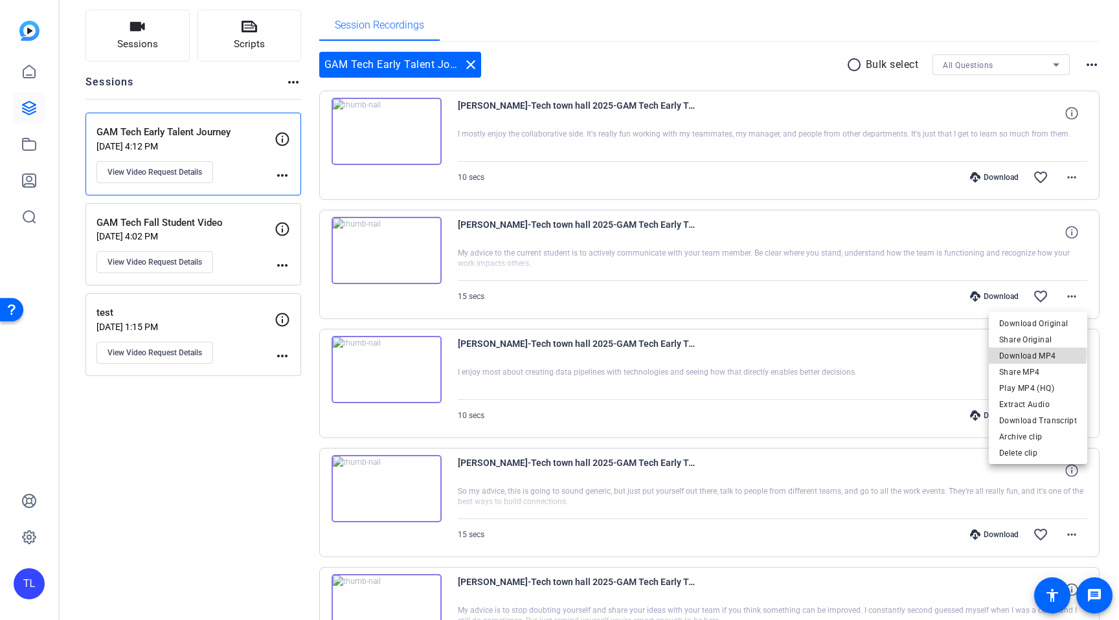
click at [1036, 354] on span "Download MP4" at bounding box center [1038, 356] width 78 height 16
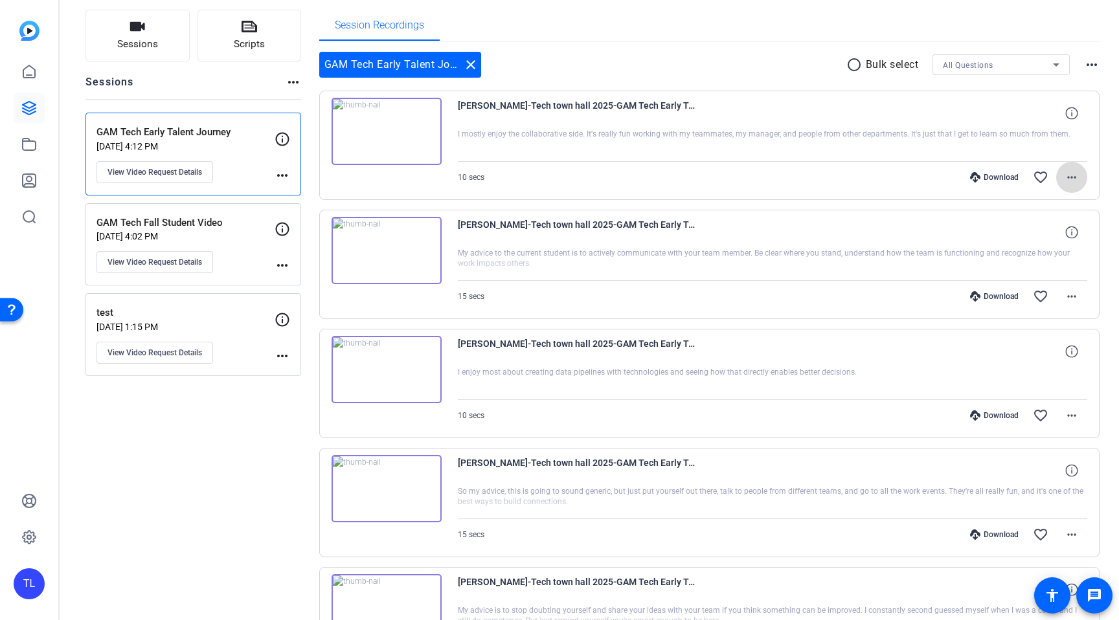
click at [1073, 180] on mat-icon "more_horiz" at bounding box center [1072, 178] width 16 height 16
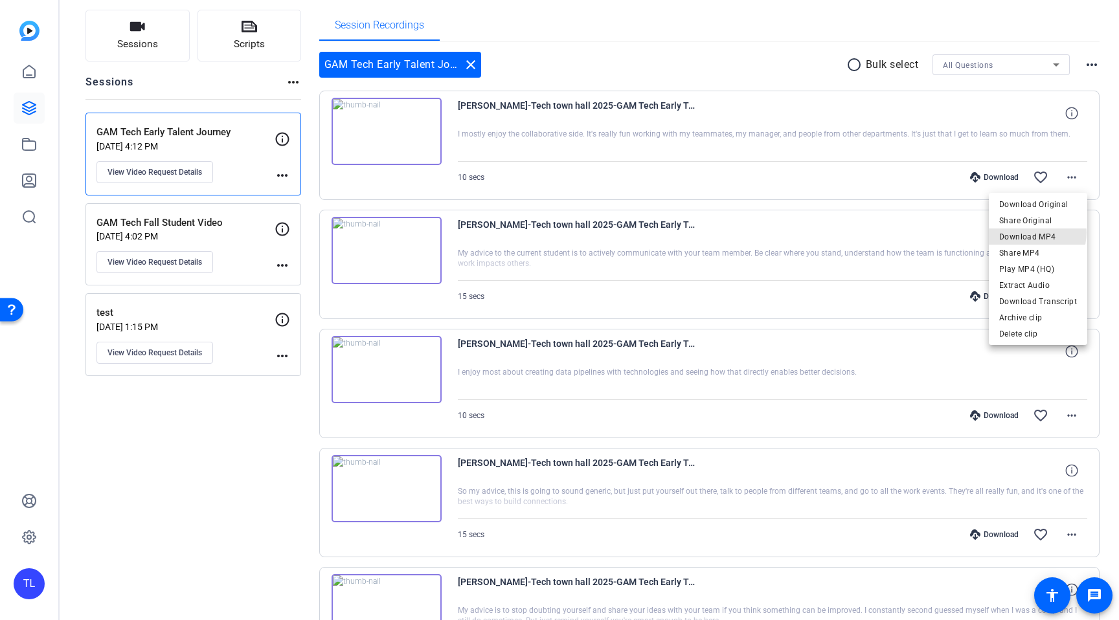
click at [1032, 232] on span "Download MP4" at bounding box center [1038, 237] width 78 height 16
